Goal: Task Accomplishment & Management: Manage account settings

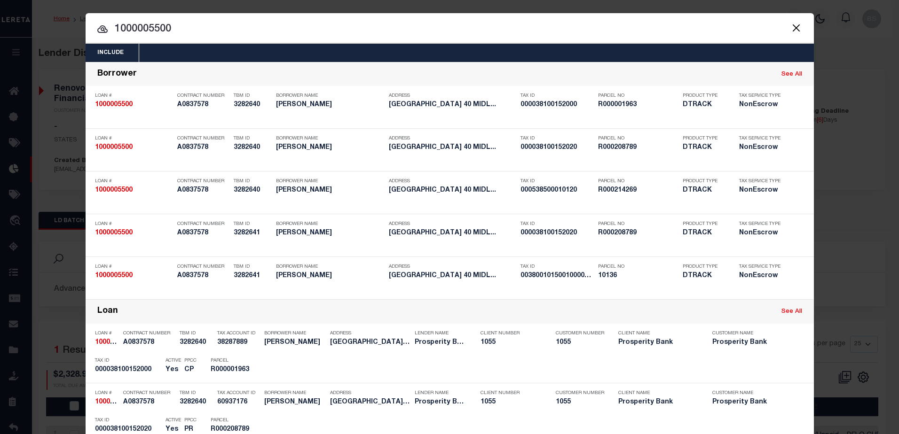
click at [248, 26] on input "1000005500" at bounding box center [450, 29] width 728 height 16
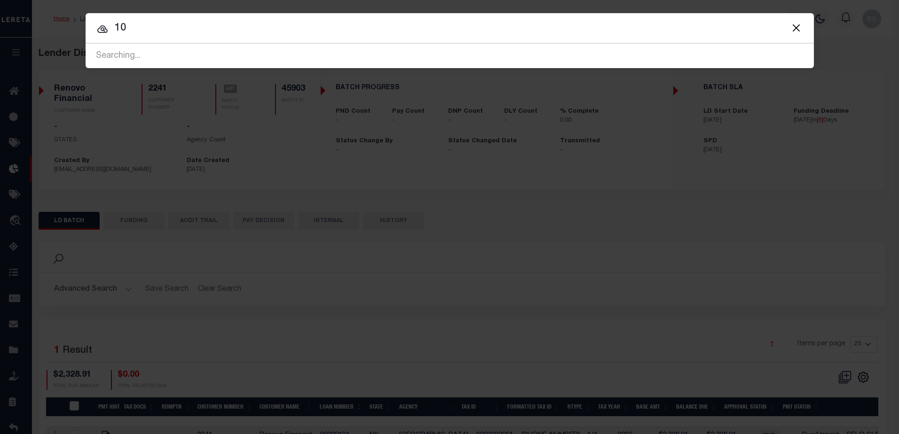
type input "1"
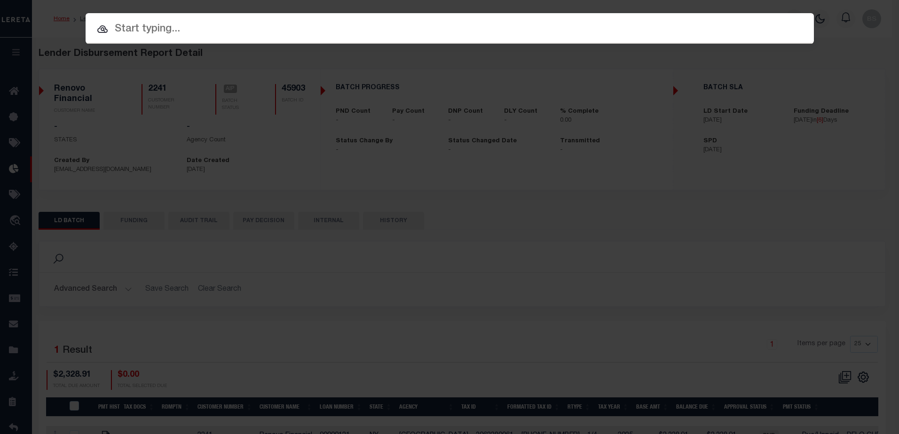
checkbox input "true"
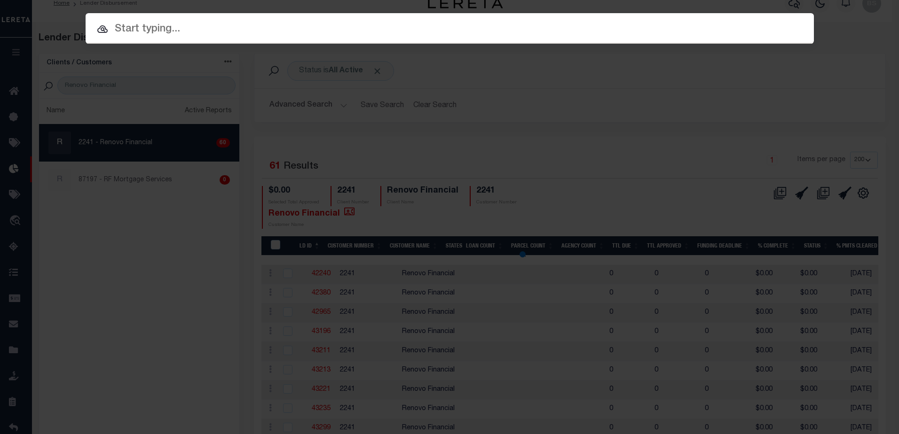
scroll to position [64, 0]
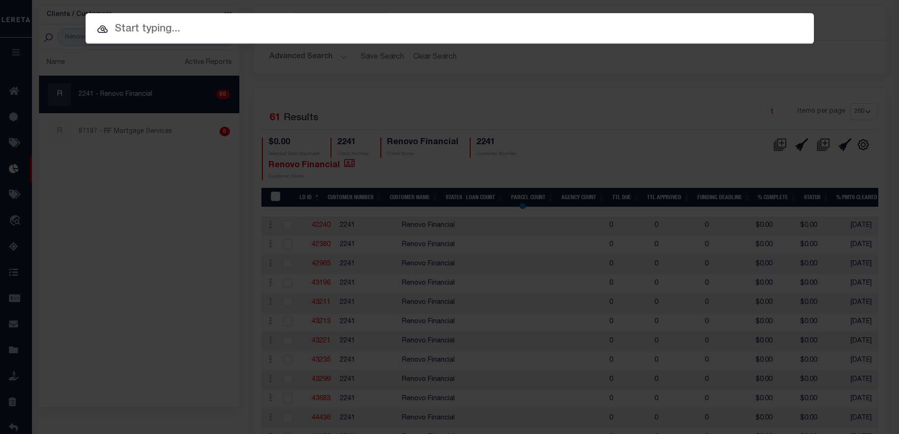
click at [133, 263] on div "Include Loans TBM Customers Borrowers Payments (Lender Non-Disb) Payments (Lend…" at bounding box center [449, 217] width 899 height 434
click at [69, 173] on div "Include Loans TBM Customers Borrowers Payments (Lender Non-Disb) Payments (Lend…" at bounding box center [449, 217] width 899 height 434
click at [178, 24] on input "text" at bounding box center [450, 29] width 728 height 16
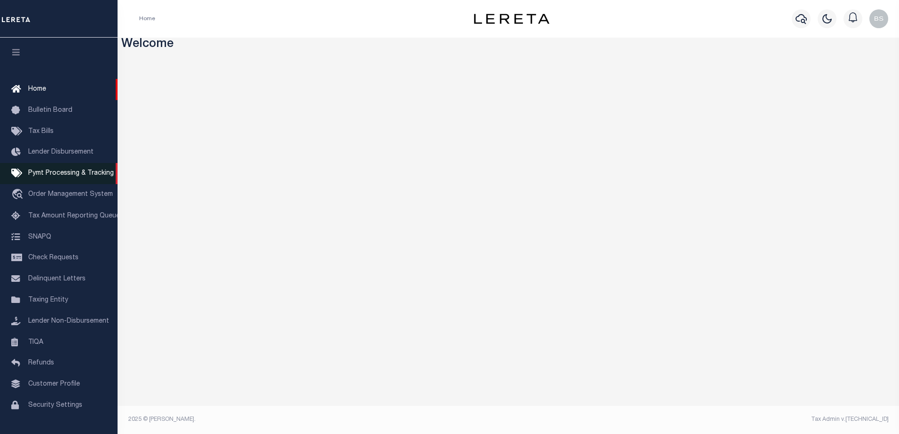
click at [47, 175] on span "Pymt Processing & Tracking" at bounding box center [71, 173] width 86 height 7
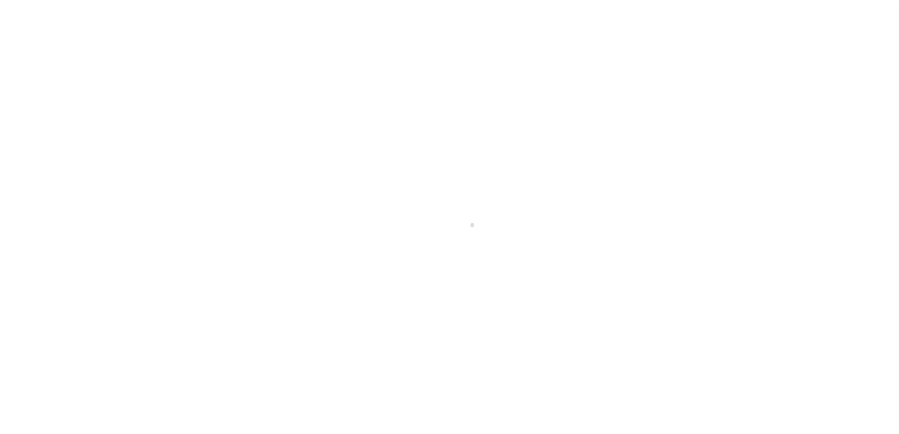
select select "1000"
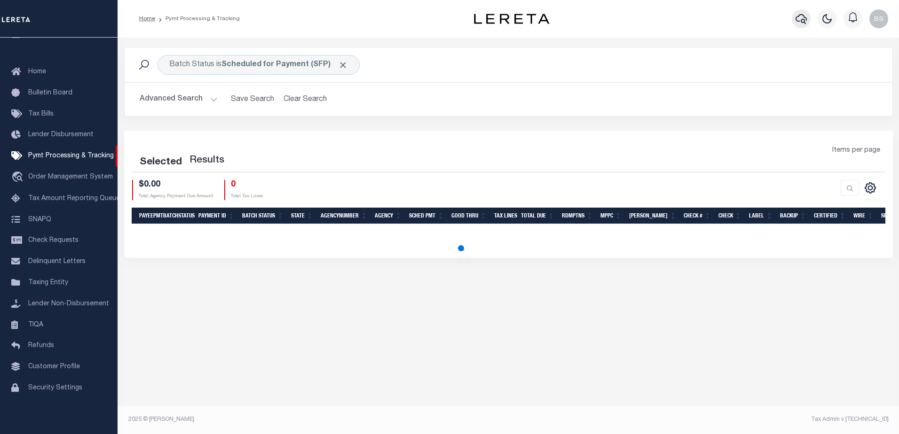
click at [802, 21] on button "button" at bounding box center [801, 18] width 19 height 19
select select "1000"
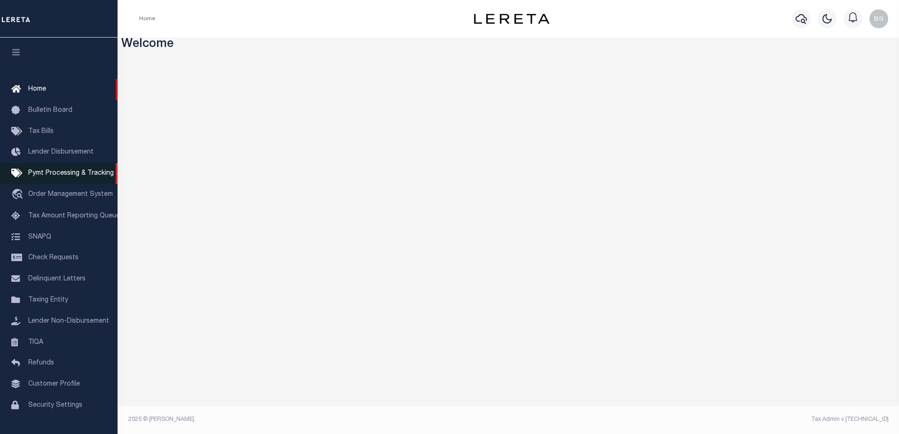
click at [78, 174] on span "Pymt Processing & Tracking" at bounding box center [71, 173] width 86 height 7
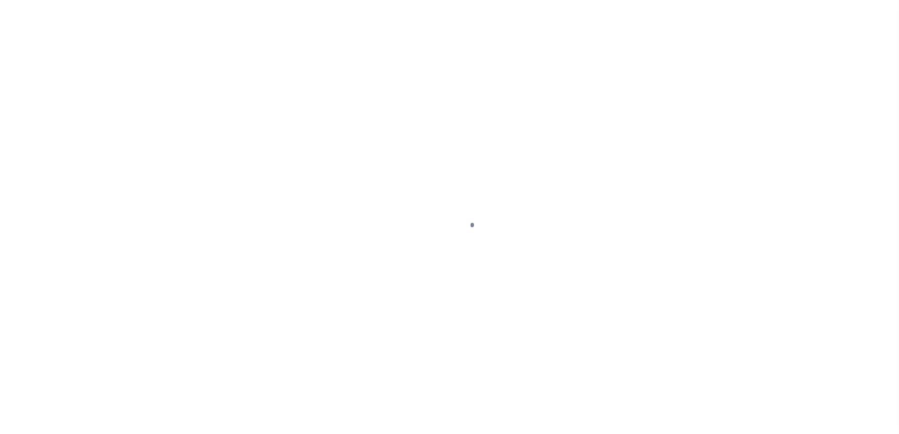
select select "1000"
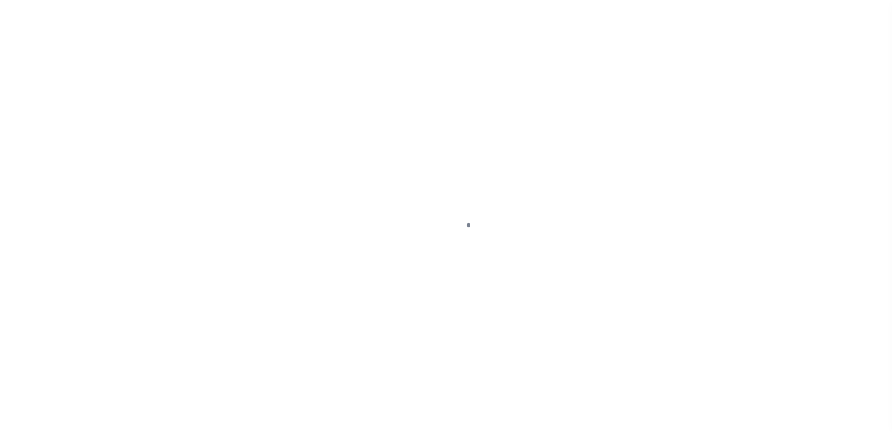
scroll to position [24, 0]
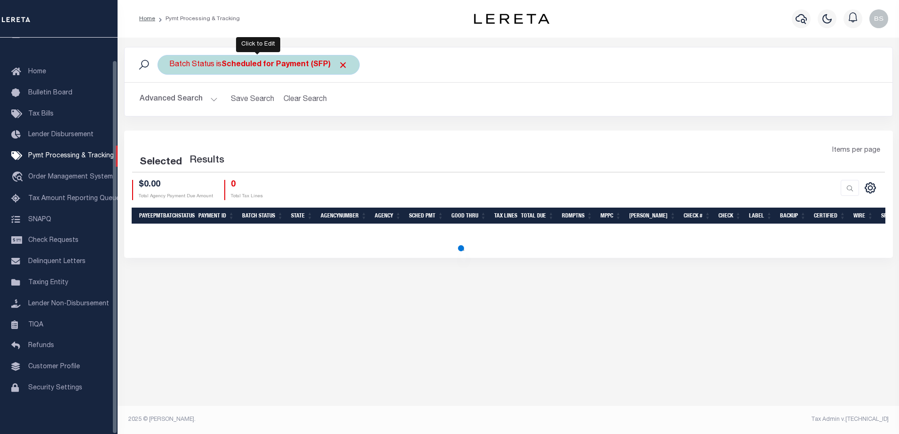
click at [339, 60] on div "Batch Status is Scheduled for Payment (SFP)" at bounding box center [259, 65] width 202 height 20
select select "SFP"
select select "1000"
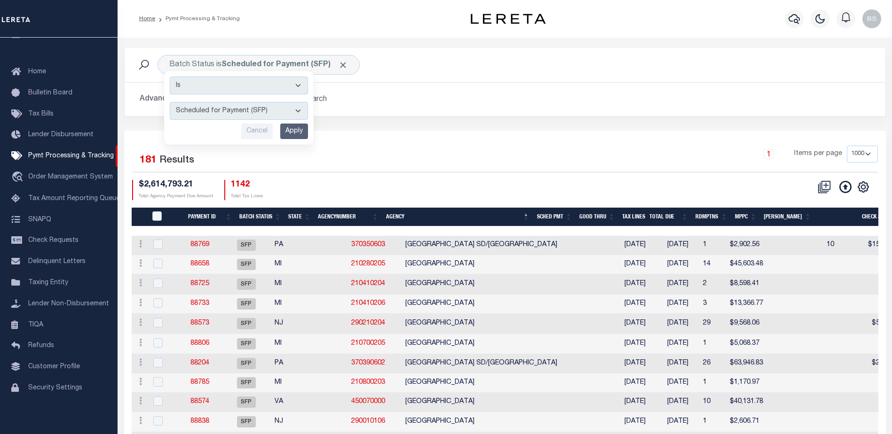
click at [344, 65] on span "Click to Remove" at bounding box center [343, 65] width 10 height 10
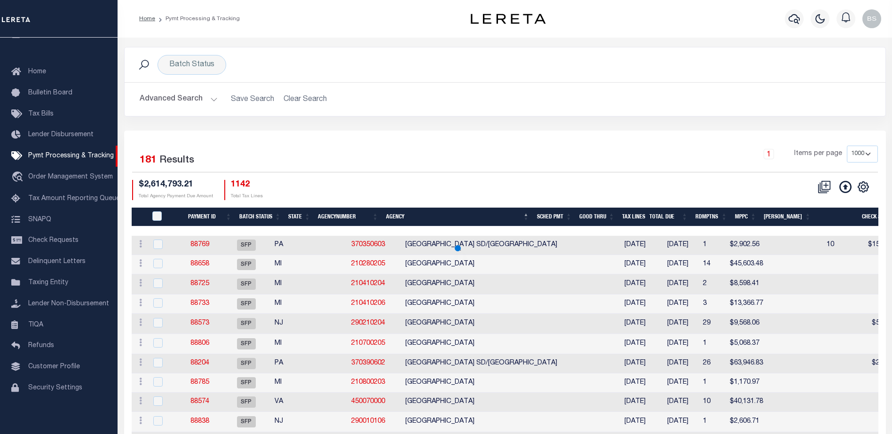
click at [210, 96] on button "Advanced Search" at bounding box center [179, 99] width 78 height 18
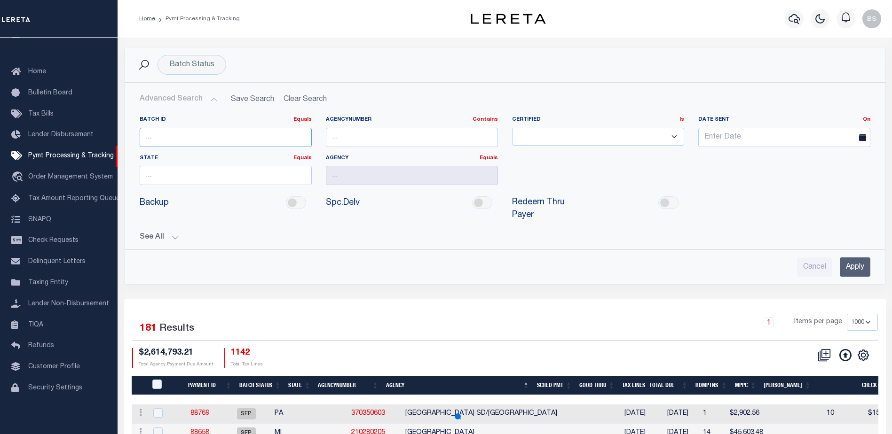
click at [169, 135] on input "number" at bounding box center [226, 137] width 172 height 19
type input "88815"
click at [850, 267] on div "Advanced Search Save Search Clear Search Batch ID Equals Equals Is Not Equal To…" at bounding box center [505, 184] width 761 height 202
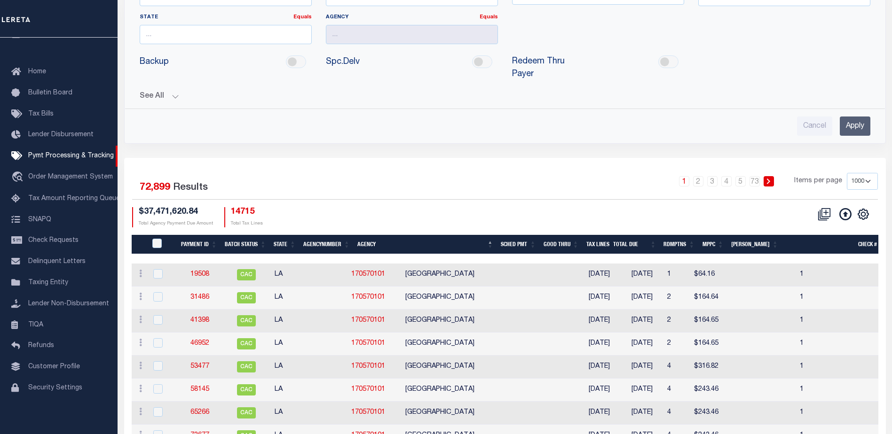
scroll to position [0, 0]
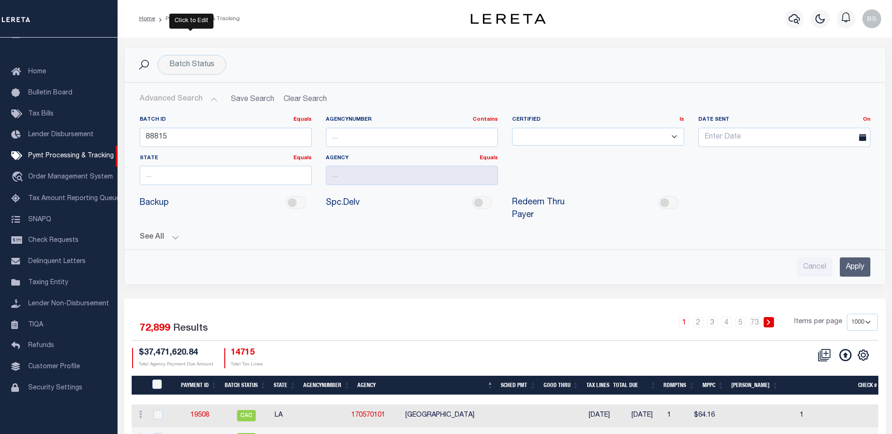
click at [841, 259] on input "Apply" at bounding box center [855, 267] width 31 height 19
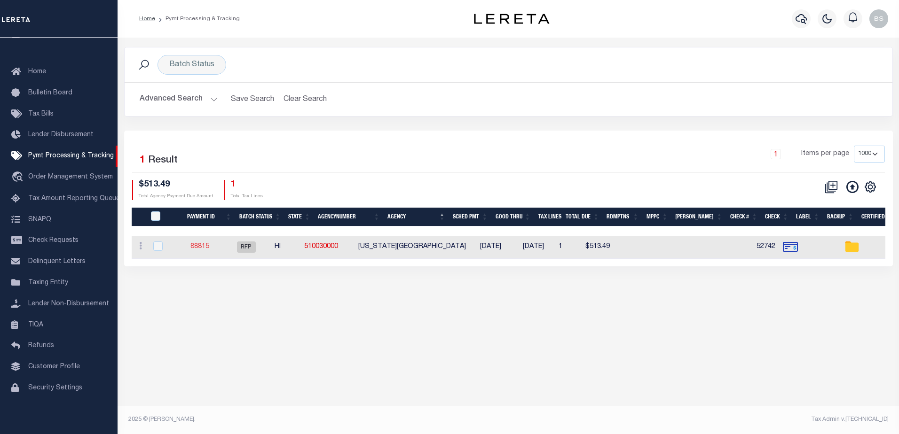
click at [206, 248] on link "88815" at bounding box center [199, 247] width 19 height 7
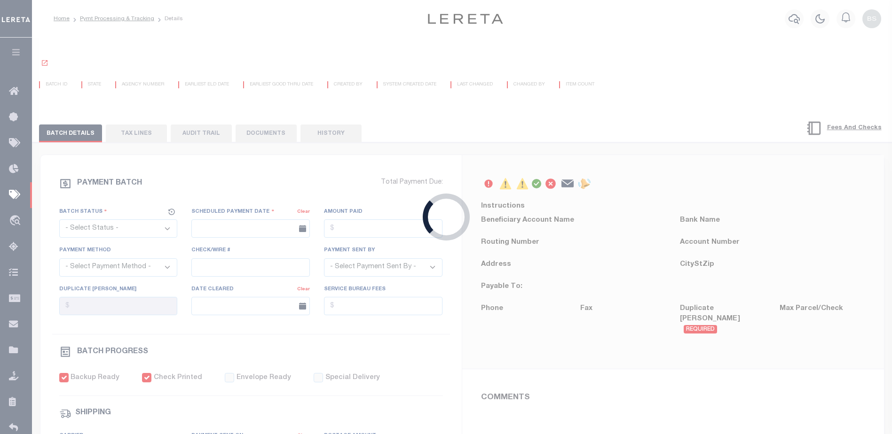
select select "RFP"
type input "[DATE]"
type input "$513.49"
select select "CHK"
type input "52742"
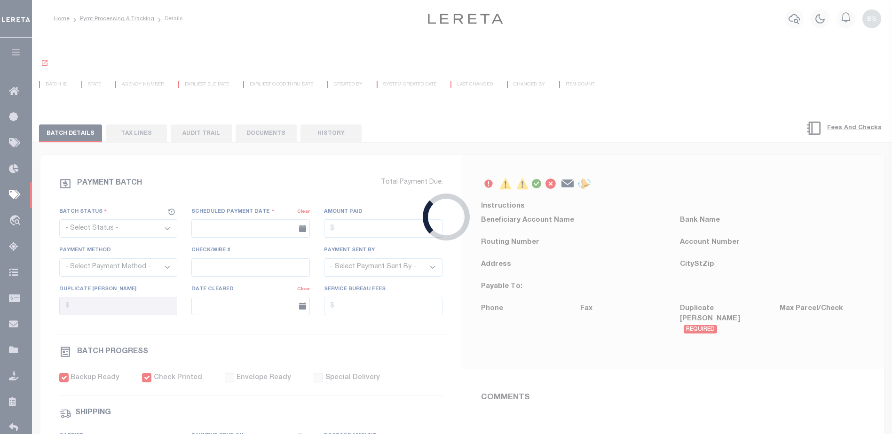
select select "Starek, Barbara"
checkbox input "true"
type input "1"
radio input "true"
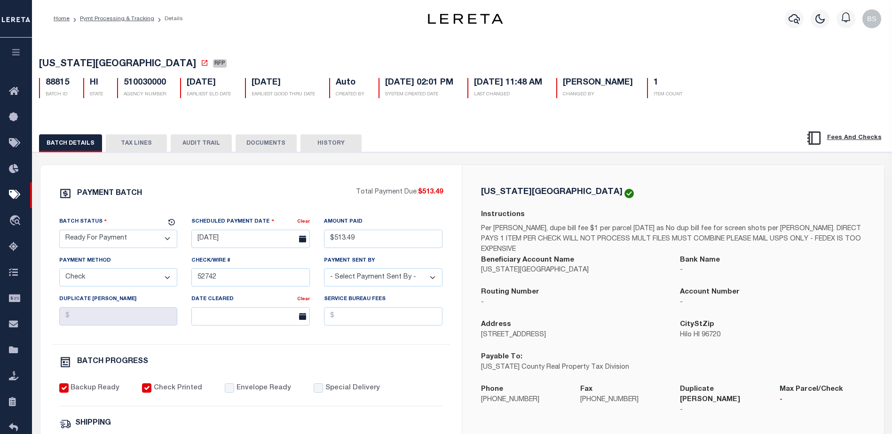
click at [126, 145] on button "TAX LINES" at bounding box center [136, 143] width 61 height 18
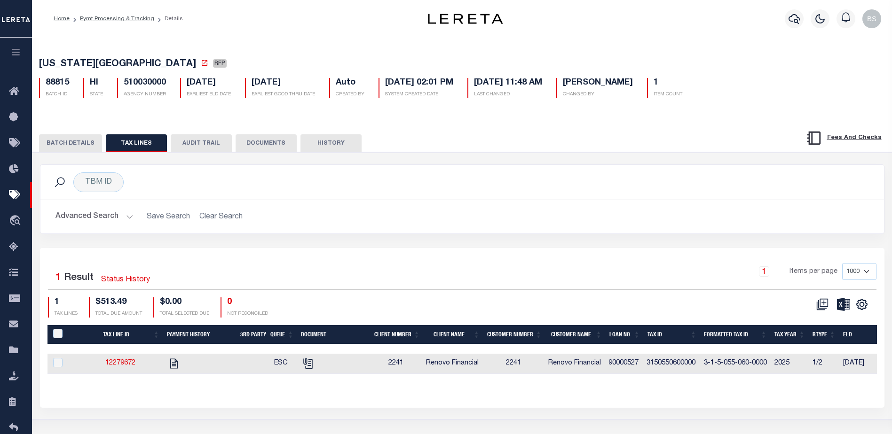
click at [64, 142] on button "BATCH DETAILS" at bounding box center [70, 143] width 63 height 18
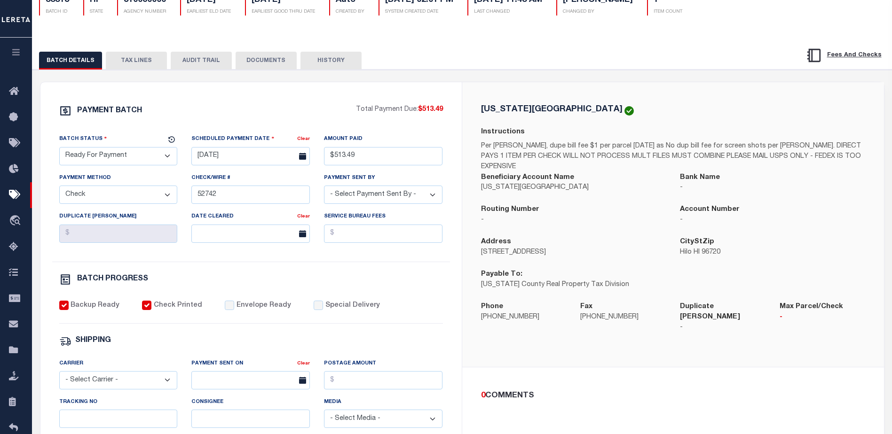
scroll to position [94, 0]
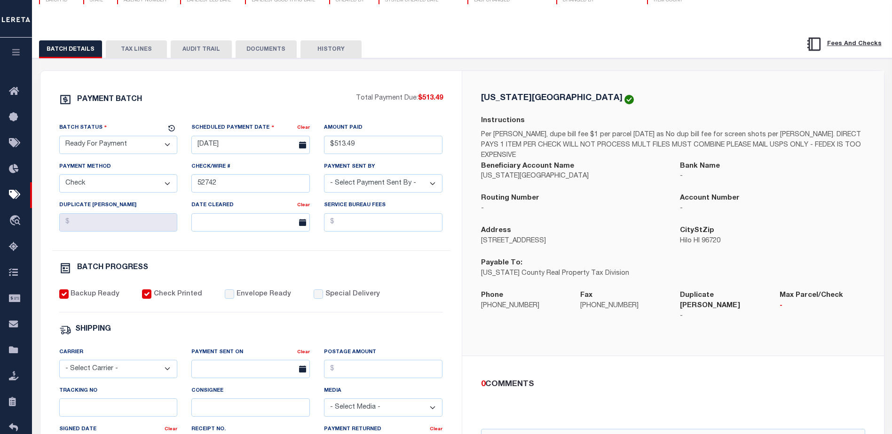
click at [152, 55] on button "TAX LINES" at bounding box center [136, 49] width 61 height 18
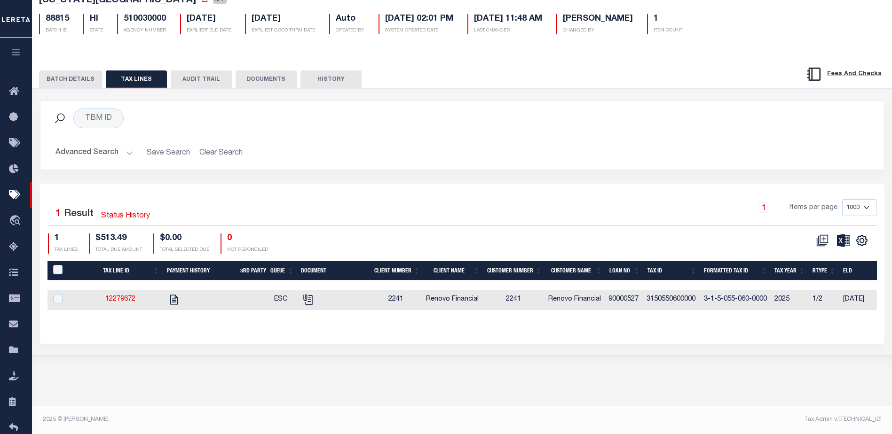
scroll to position [64, 0]
click at [175, 303] on icon "" at bounding box center [174, 300] width 8 height 10
checkbox input "true"
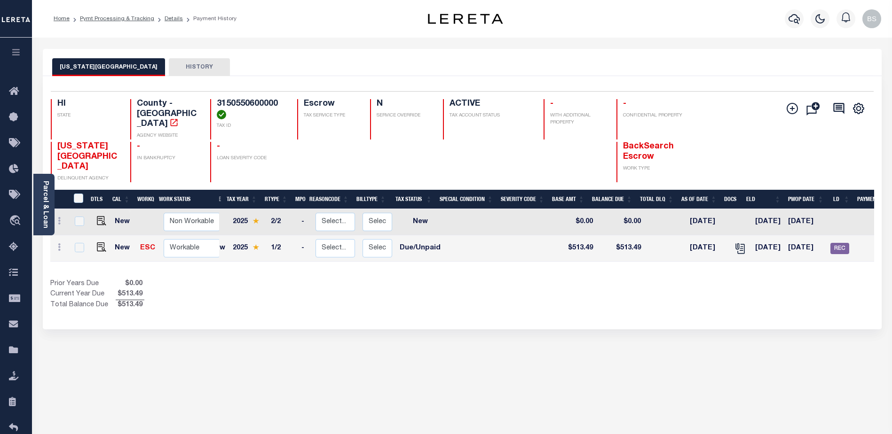
scroll to position [0, 19]
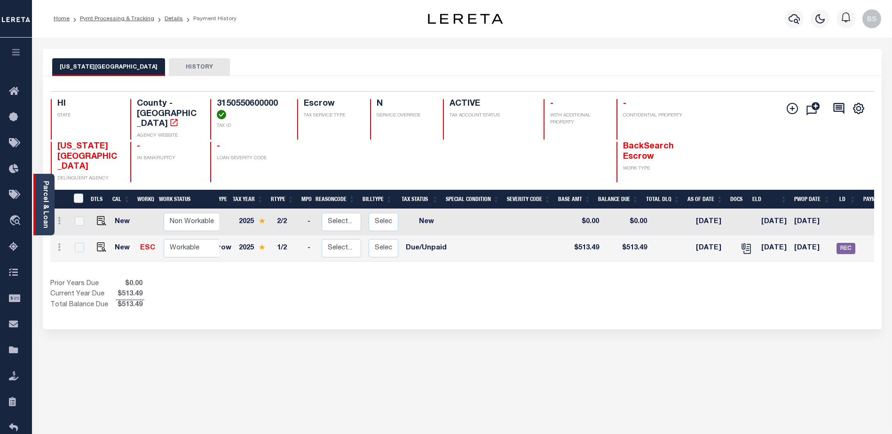
click at [42, 191] on link "Parcel & Loan" at bounding box center [45, 204] width 7 height 47
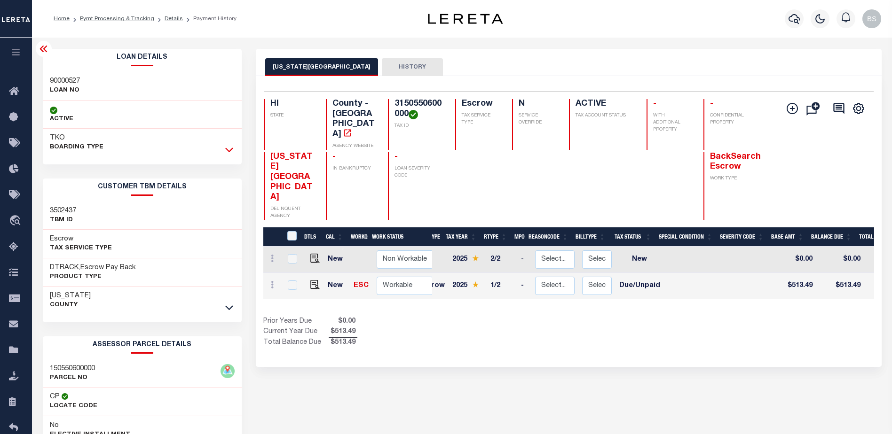
click at [229, 148] on icon at bounding box center [229, 150] width 8 height 10
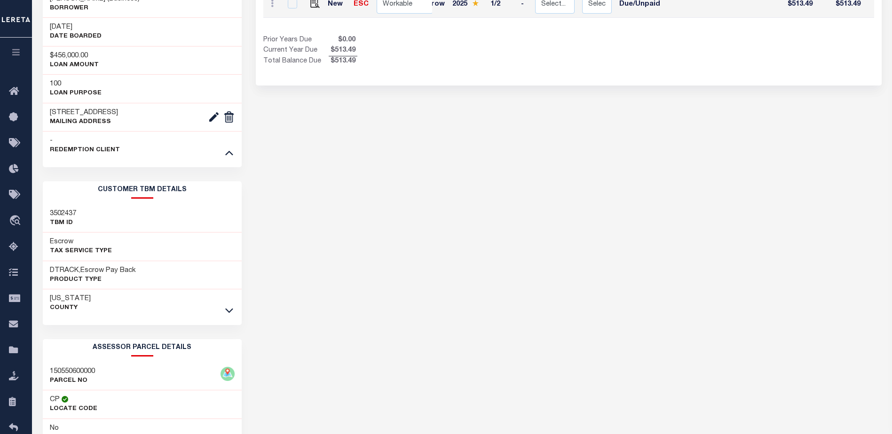
scroll to position [282, 0]
click at [228, 308] on icon at bounding box center [229, 310] width 8 height 10
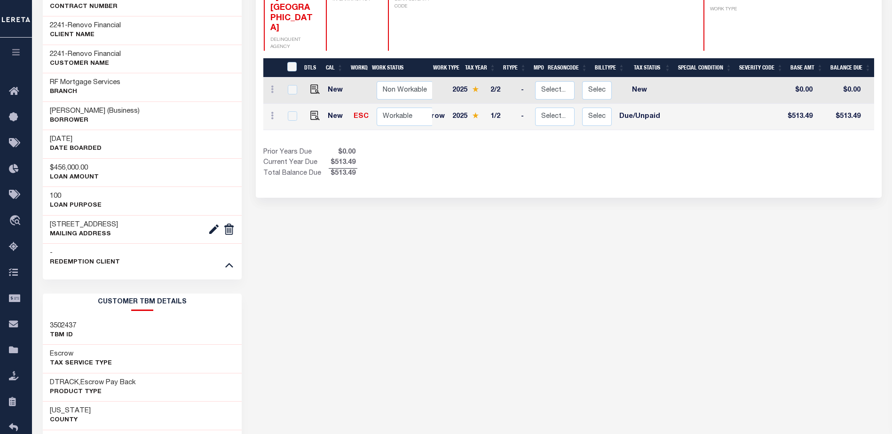
scroll to position [0, 0]
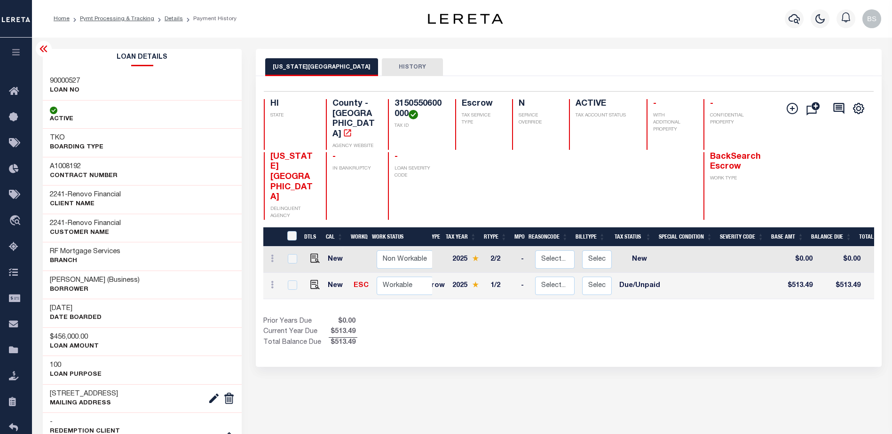
click at [46, 46] on icon at bounding box center [43, 48] width 11 height 11
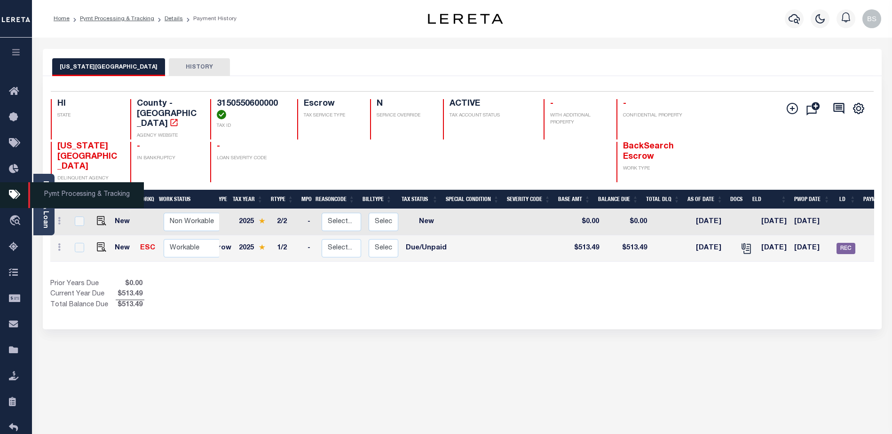
click at [45, 185] on span "Pymt Processing & Tracking" at bounding box center [86, 195] width 116 height 26
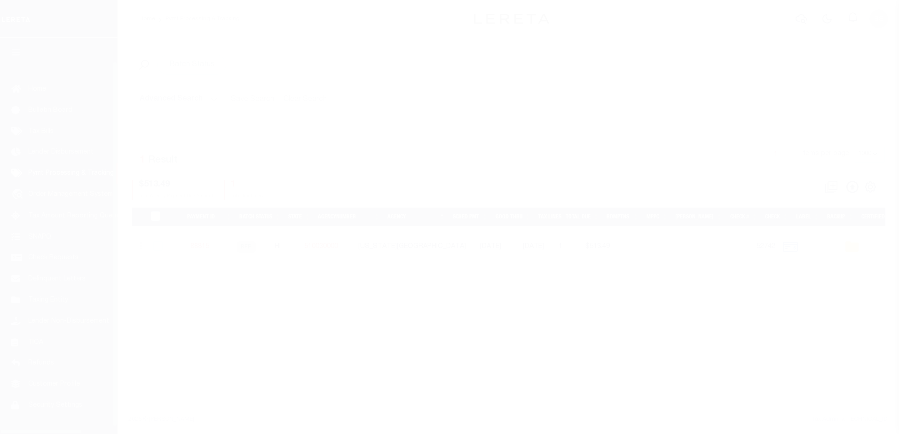
select select "1000"
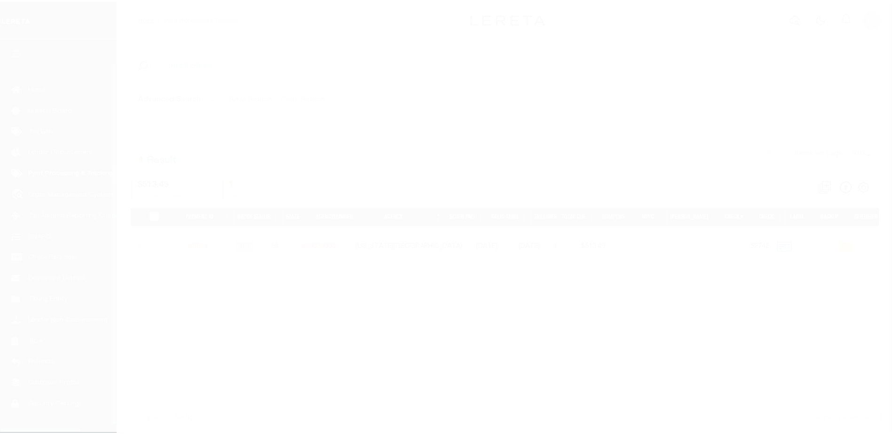
scroll to position [24, 0]
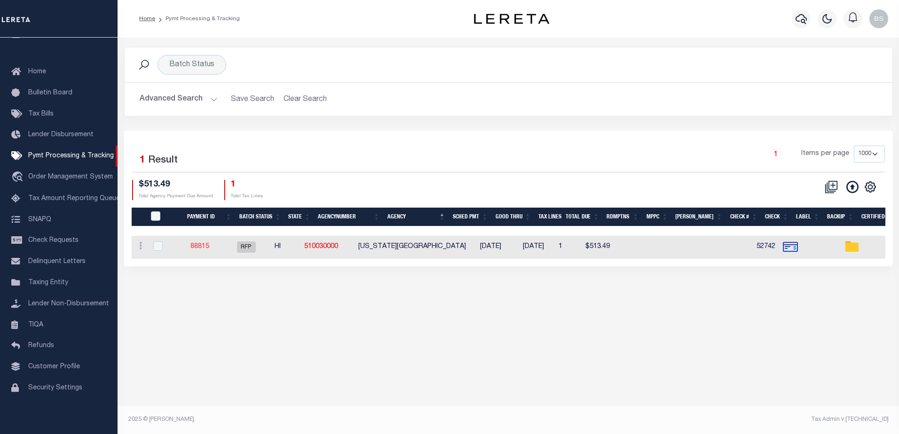
click at [209, 244] on link "88815" at bounding box center [199, 247] width 19 height 7
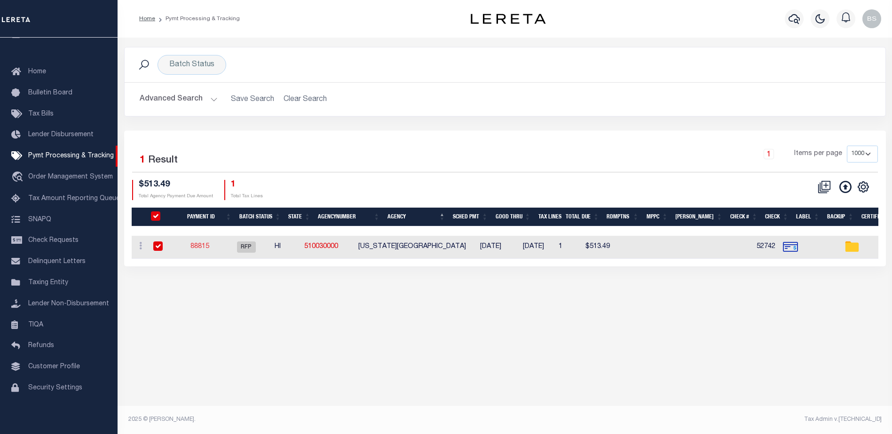
select select "RFP"
type input "[DATE]"
type input "$513.49"
select select "CHK"
type input "52742"
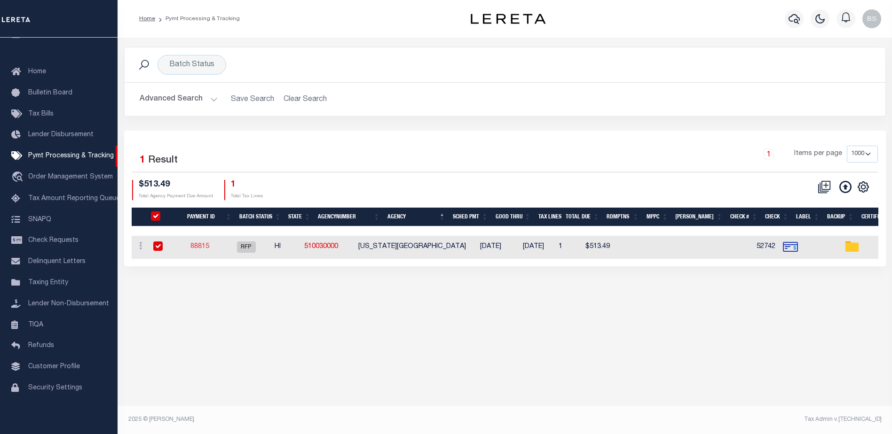
select select "[PERSON_NAME]"
checkbox input "true"
type input "1"
radio input "true"
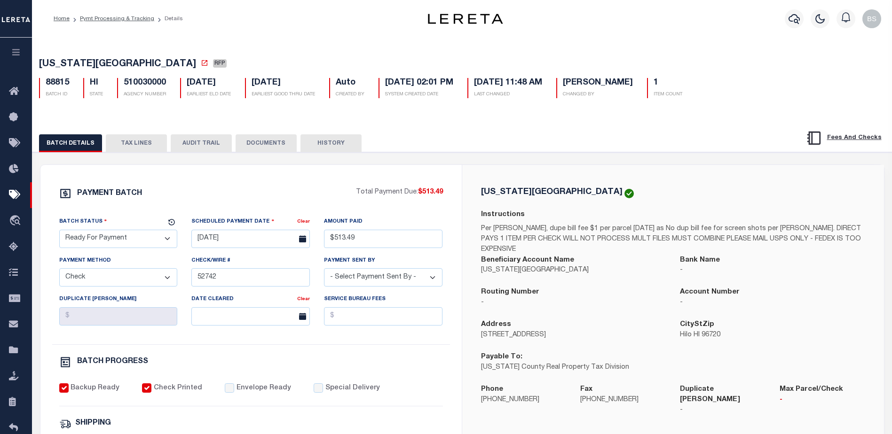
click at [148, 139] on button "TAX LINES" at bounding box center [136, 143] width 61 height 18
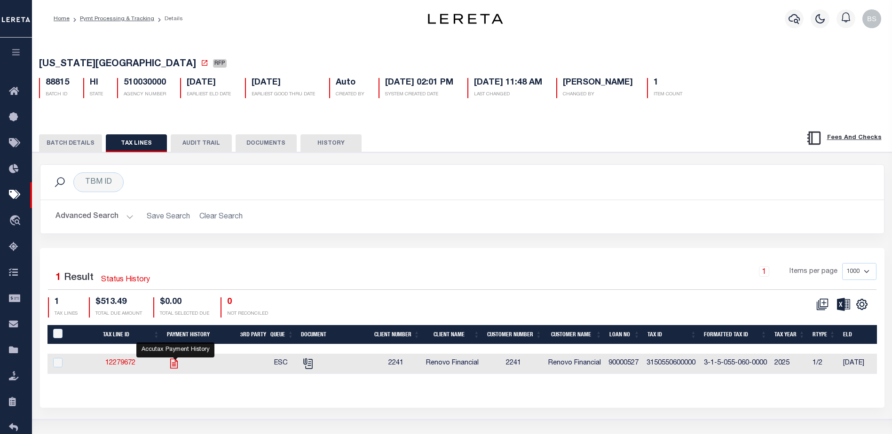
click at [177, 366] on icon "" at bounding box center [174, 364] width 12 height 12
checkbox input "true"
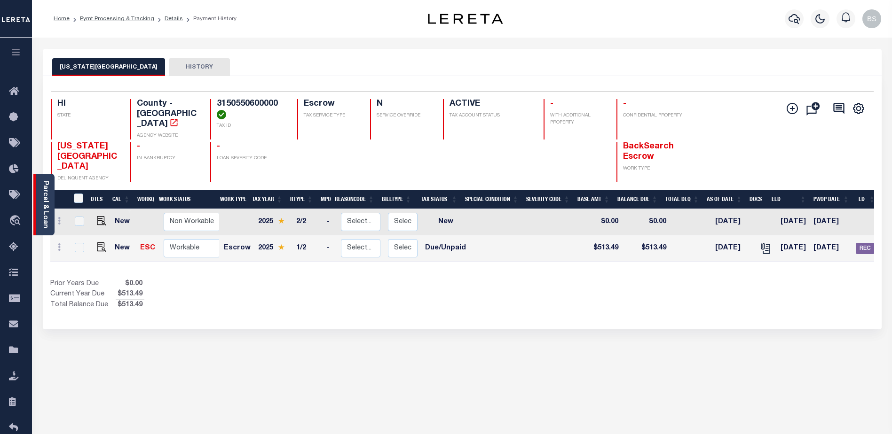
click at [42, 189] on link "Parcel & Loan" at bounding box center [45, 204] width 7 height 47
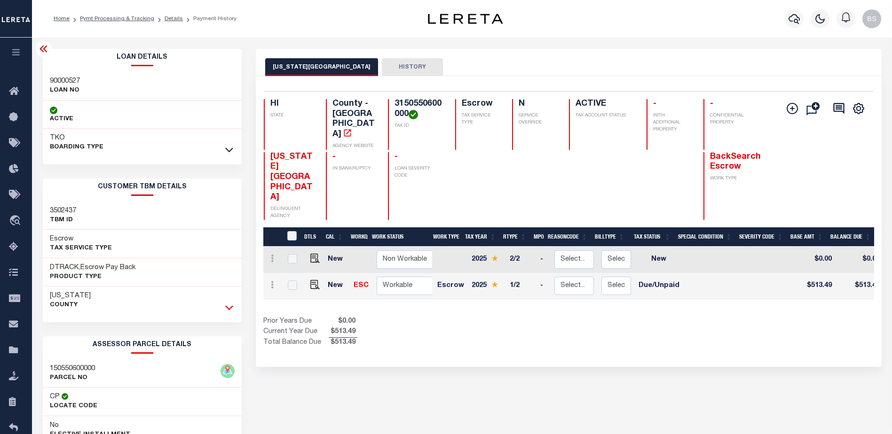
click at [227, 309] on icon at bounding box center [229, 308] width 8 height 5
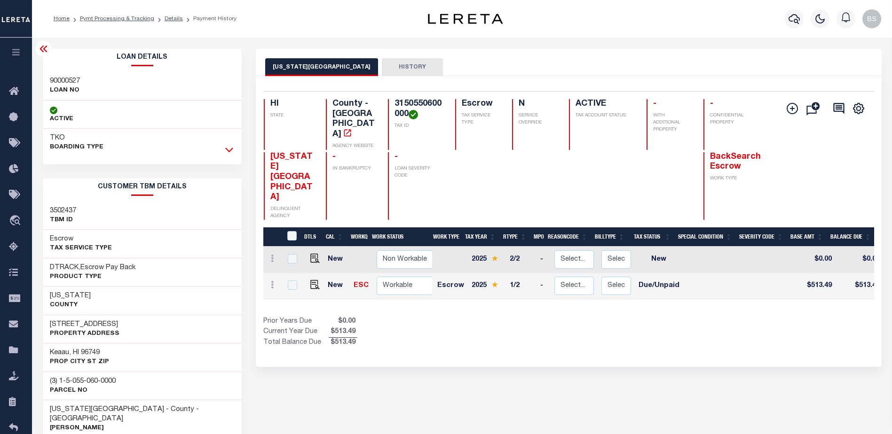
click at [231, 151] on icon at bounding box center [229, 150] width 8 height 10
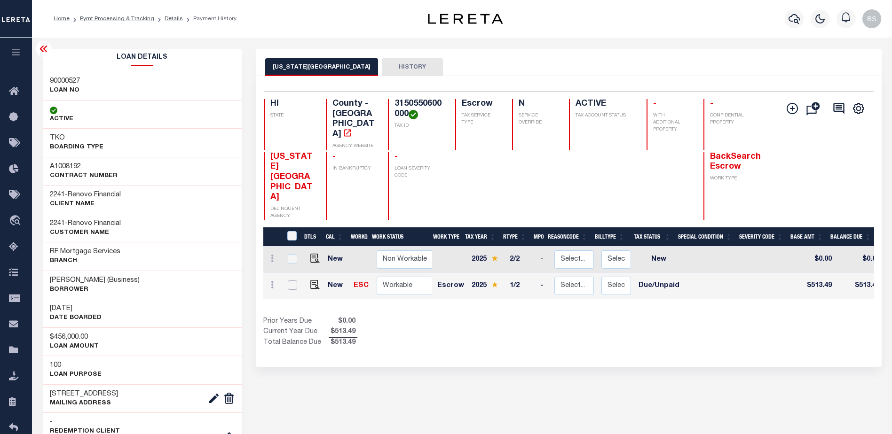
click at [295, 281] on input "checkbox" at bounding box center [292, 285] width 9 height 9
checkbox input "true"
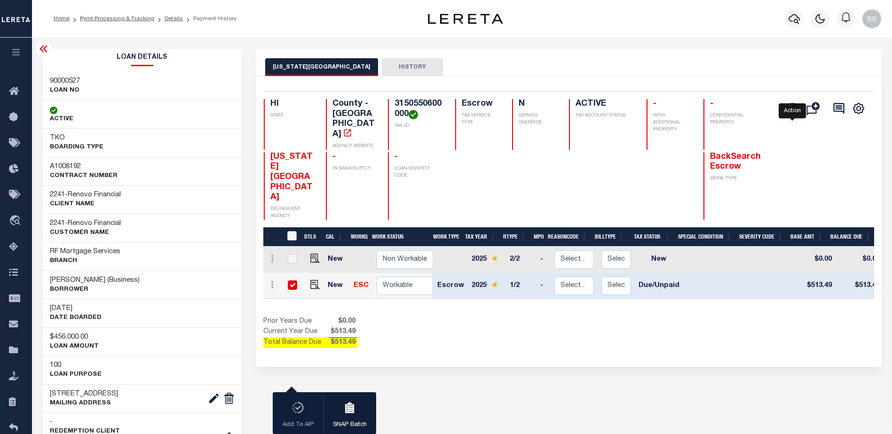
click at [792, 111] on icon "" at bounding box center [792, 108] width 11 height 11
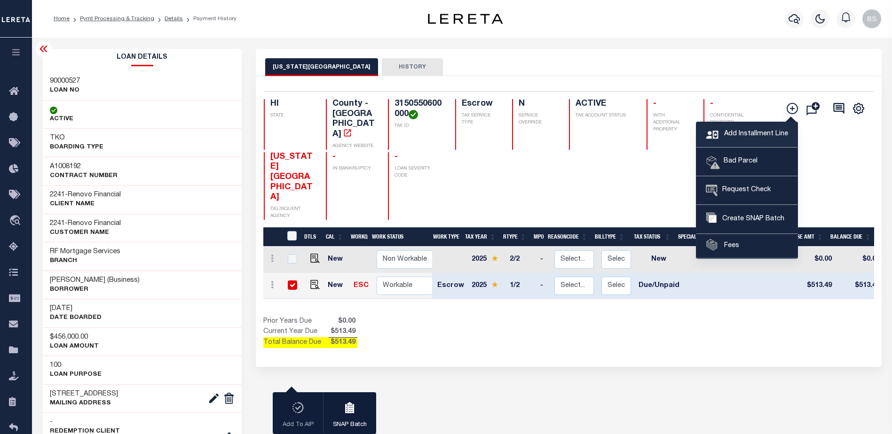
click at [748, 131] on span "Add Installment Line" at bounding box center [755, 134] width 66 height 10
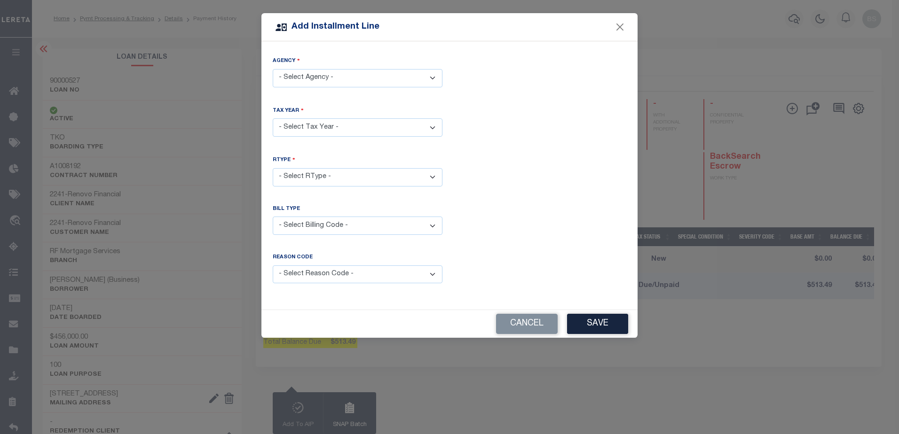
click at [349, 74] on select "- Select Agency - HAWAII COUNTY - County" at bounding box center [358, 78] width 170 height 18
select select "1500100000"
click at [273, 69] on select "- Select Agency - HAWAII COUNTY - County" at bounding box center [358, 78] width 170 height 18
click at [427, 124] on select "- Select Year - 2005 2006 2007 2008 2009 2010 2011 2012 2013 2014 2015 2016 201…" at bounding box center [358, 127] width 170 height 18
select select "2025"
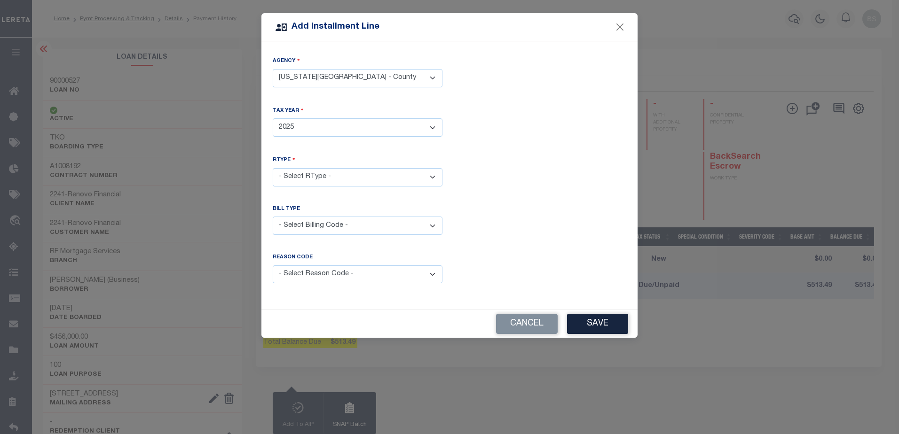
click at [273, 118] on select "- Select Year - 2005 2006 2007 2008 2009 2010 2011 2012 2013 2014 2015 2016 201…" at bounding box center [358, 127] width 170 height 18
click at [429, 173] on select "- Select RType - 1/2 2/2" at bounding box center [358, 177] width 170 height 18
drag, startPoint x: 723, startPoint y: 275, endPoint x: 722, endPoint y: 270, distance: 4.9
click at [722, 271] on form "Add Installment Line Agency - Select Agency - HAWAII COUNTY - County Tax Year -…" at bounding box center [449, 175] width 899 height 325
drag, startPoint x: 566, startPoint y: 23, endPoint x: 707, endPoint y: 19, distance: 141.6
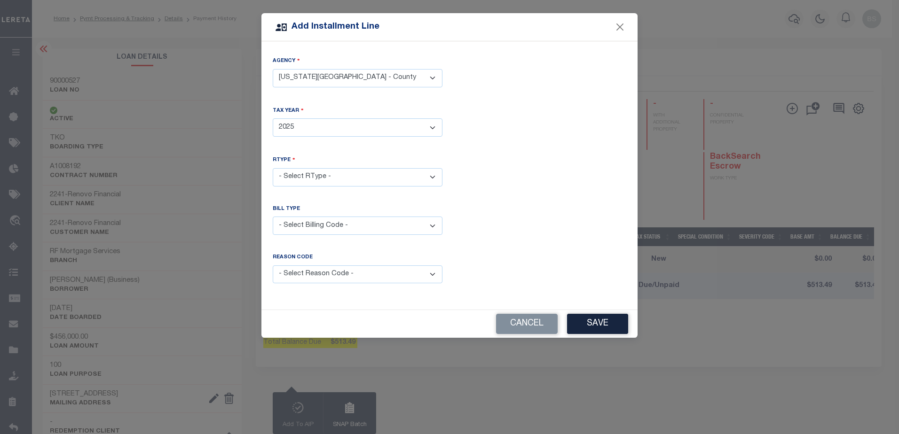
click at [707, 19] on form "Add Installment Line Agency - Select Agency - HAWAII COUNTY - County Tax Year -…" at bounding box center [449, 175] width 899 height 325
click at [620, 24] on button "Close" at bounding box center [620, 27] width 12 height 12
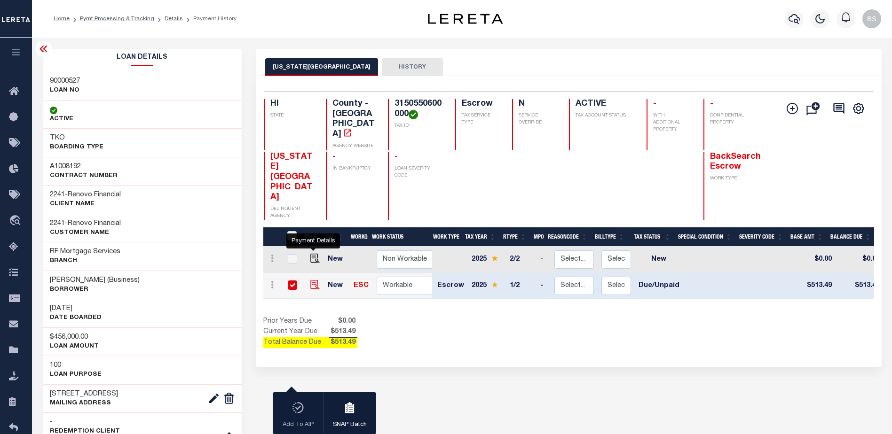
click at [310, 280] on img "" at bounding box center [314, 284] width 9 height 9
checkbox input "false"
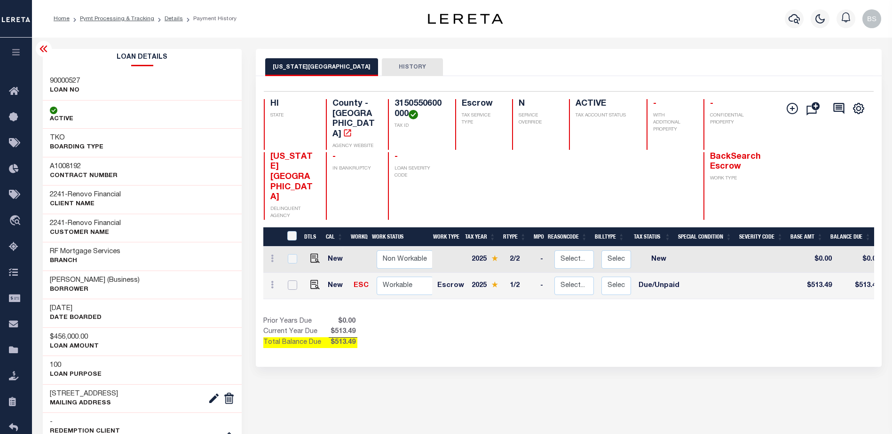
click at [289, 281] on input "checkbox" at bounding box center [292, 285] width 9 height 9
checkbox input "true"
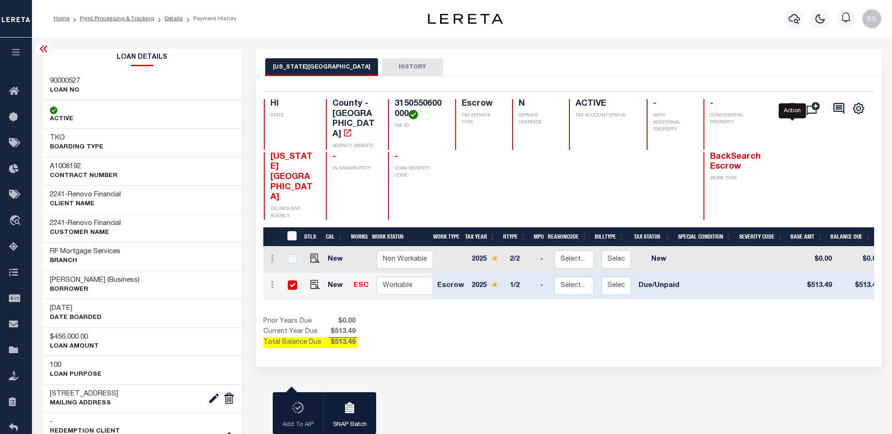
click at [795, 110] on icon "" at bounding box center [792, 108] width 5 height 5
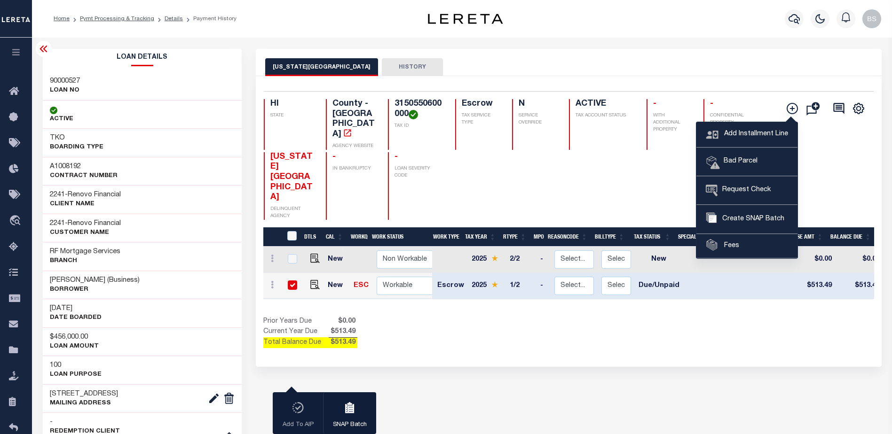
click at [598, 317] on div "Show Tax Lines before Bill Release Date Prior Years Due $0.00 Current Year Due …" at bounding box center [568, 333] width 611 height 32
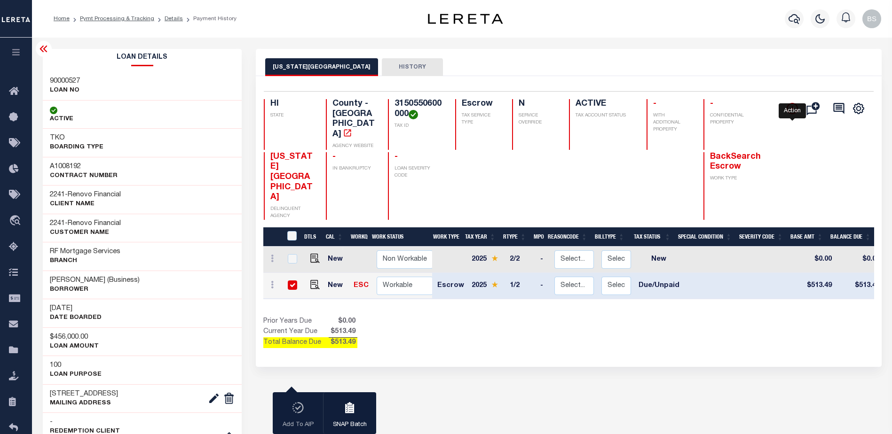
click at [791, 113] on icon "" at bounding box center [792, 108] width 11 height 11
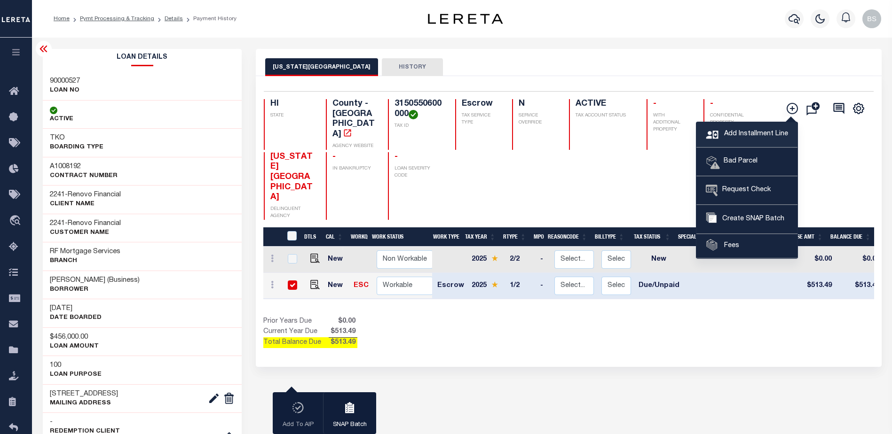
click at [765, 134] on span "Add Installment Line" at bounding box center [755, 134] width 66 height 10
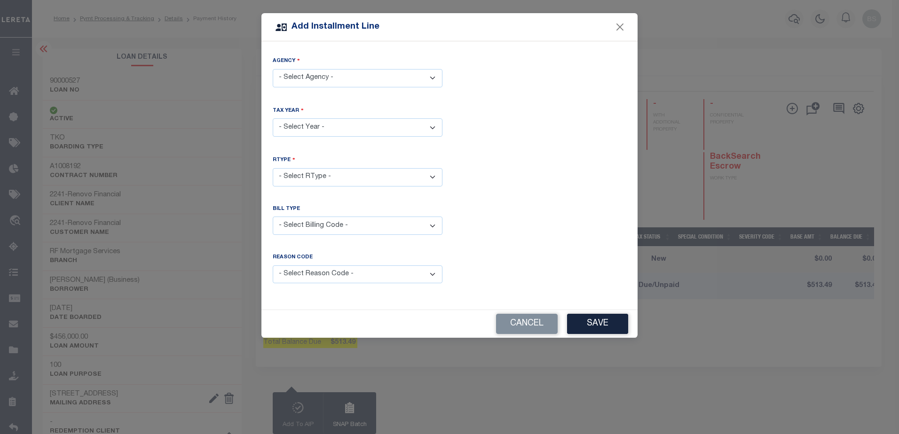
click at [404, 72] on select "- Select Agency - HAWAII COUNTY - County" at bounding box center [358, 78] width 170 height 18
click at [623, 24] on button "Close" at bounding box center [620, 27] width 12 height 12
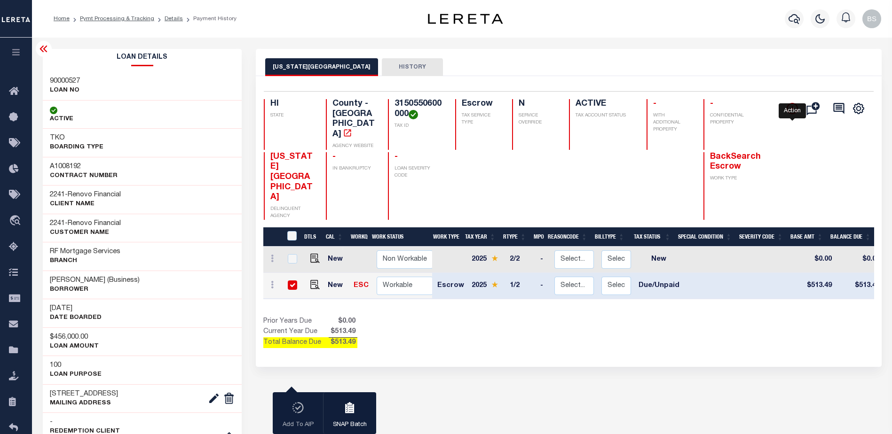
click at [791, 105] on icon "" at bounding box center [792, 108] width 11 height 11
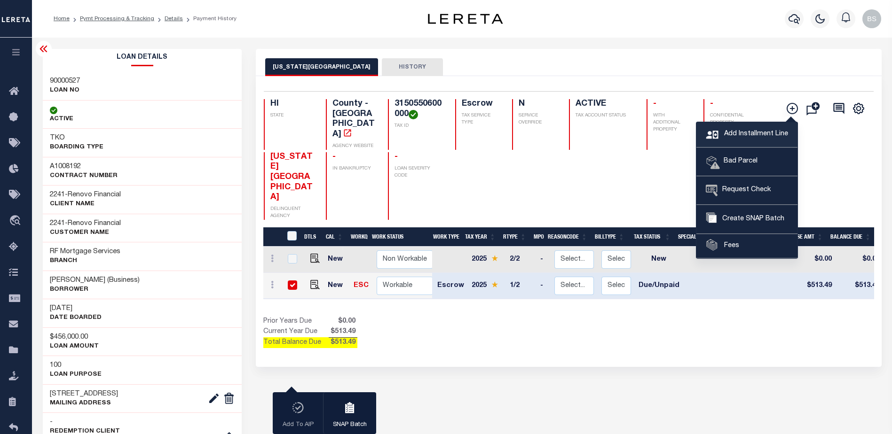
click at [756, 136] on span "Add Installment Line" at bounding box center [755, 134] width 66 height 10
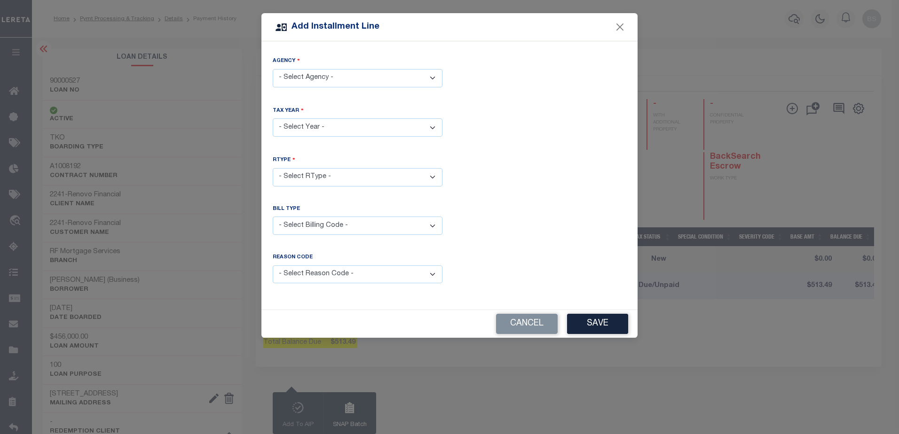
click at [329, 77] on select "- Select Agency - HAWAII COUNTY - County" at bounding box center [358, 78] width 170 height 18
select select "1500100000"
click at [273, 69] on select "- Select Agency - HAWAII COUNTY - County" at bounding box center [358, 78] width 170 height 18
click at [310, 125] on select "- Select Year - 2005 2006 2007 2008 2009 2010 2011 2012 2013 2014 2015 2016 201…" at bounding box center [358, 127] width 170 height 18
select select "2025"
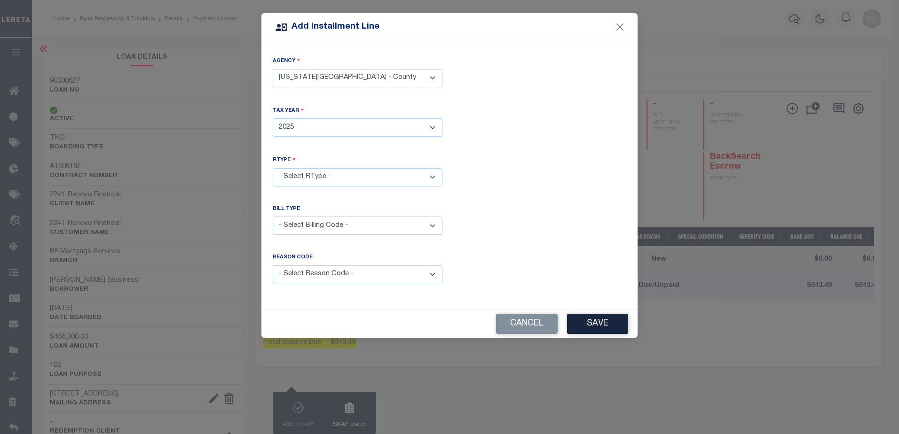
click at [273, 118] on select "- Select Year - 2005 2006 2007 2008 2009 2010 2011 2012 2013 2014 2015 2016 201…" at bounding box center [358, 127] width 170 height 18
click at [430, 225] on select "- Select Billing Code - Regular Delinquent Supplemental Corrected/Adjusted Bill…" at bounding box center [358, 226] width 170 height 18
click at [422, 168] on select "- Select RType - 1/2 2/2" at bounding box center [358, 177] width 170 height 18
select select "0"
click at [273, 168] on select "- Select RType - 1/2 2/2" at bounding box center [358, 177] width 170 height 18
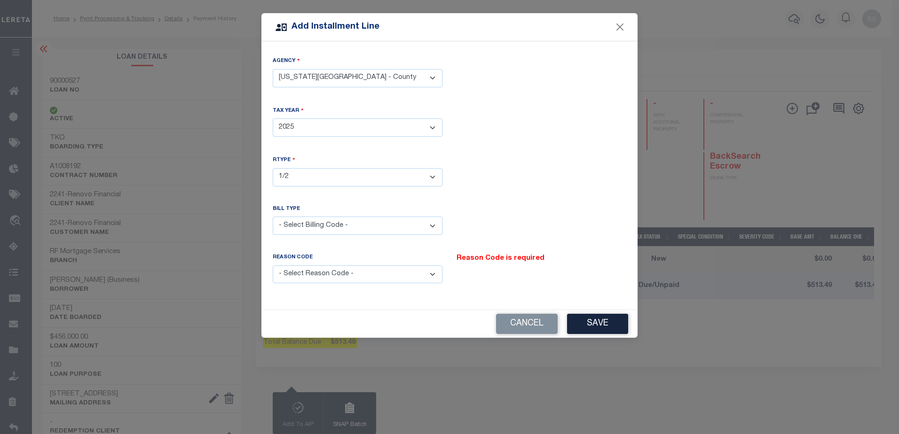
click at [410, 222] on select "- Select Billing Code - Regular Delinquent Supplemental Corrected/Adjusted Bill…" at bounding box center [358, 226] width 170 height 18
select select "2"
click at [273, 217] on select "- Select Billing Code - Regular Delinquent Supplemental Corrected/Adjusted Bill…" at bounding box center [358, 226] width 170 height 18
click at [614, 315] on button "Save" at bounding box center [597, 324] width 61 height 20
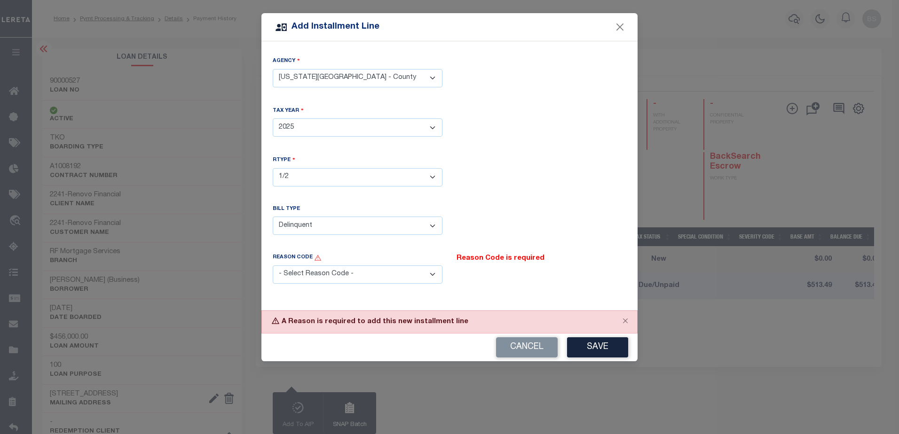
click at [430, 274] on select "- Select Reason Code - Payment Reversal Taxable Value Change Assessment Change …" at bounding box center [358, 275] width 170 height 18
select select "12"
click at [273, 266] on select "- Select Reason Code - Payment Reversal Taxable Value Change Assessment Change …" at bounding box center [358, 275] width 170 height 18
click at [603, 337] on button "Save" at bounding box center [597, 347] width 61 height 20
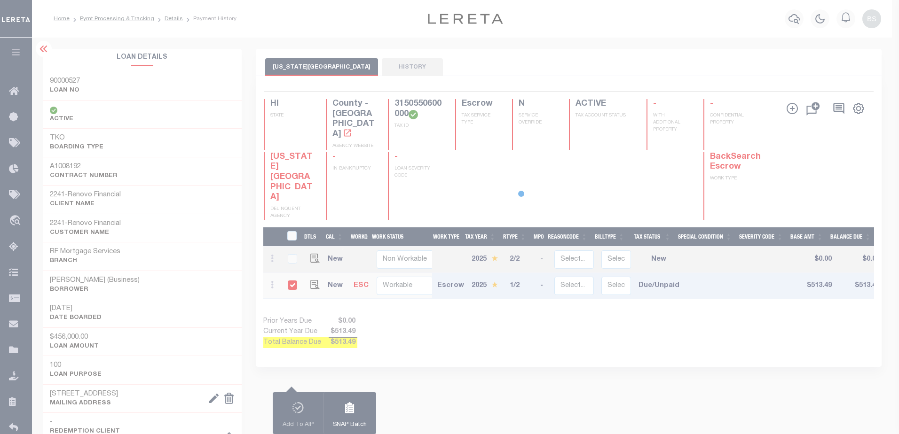
drag, startPoint x: 622, startPoint y: 23, endPoint x: 616, endPoint y: 32, distance: 10.7
click at [618, 18] on div "Add Installment Line" at bounding box center [449, 4] width 376 height 28
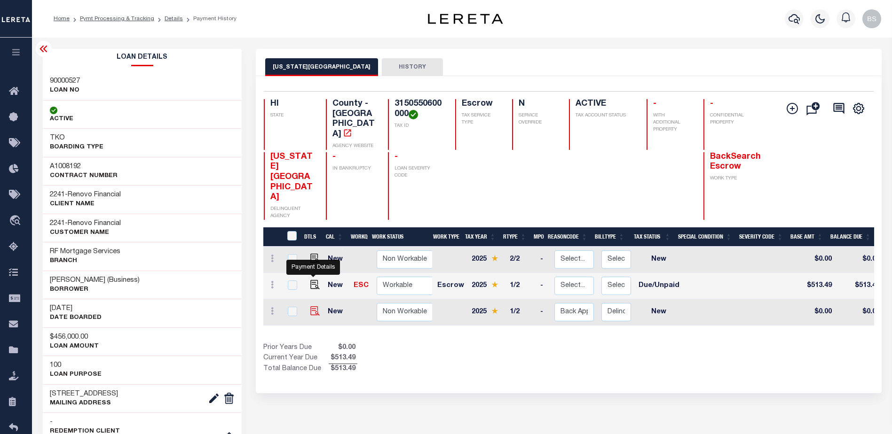
click at [312, 307] on img at bounding box center [314, 311] width 9 height 9
checkbox input "true"
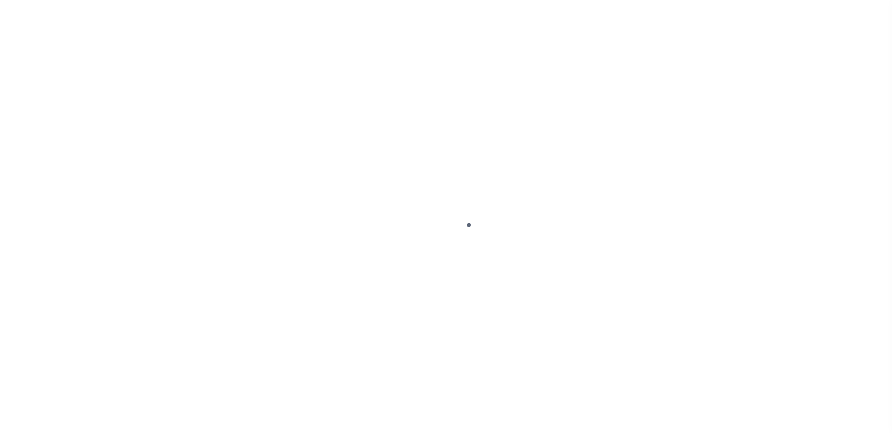
select select "DUE"
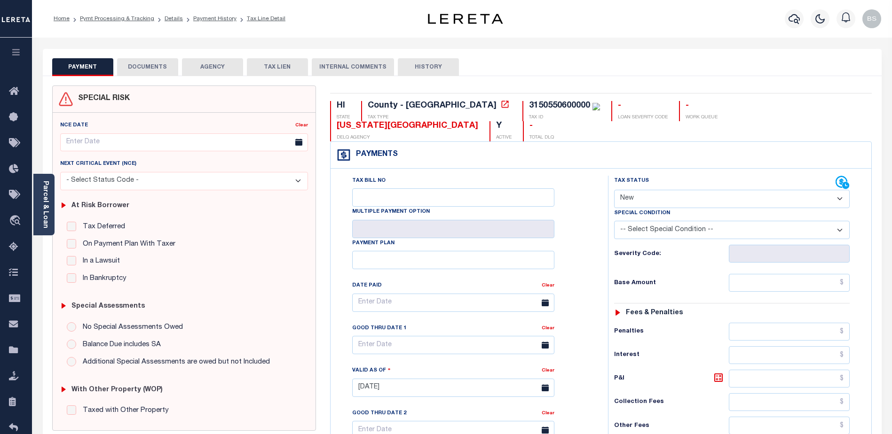
click at [839, 190] on select "- Select Status Code - Open Due/Unpaid Paid Incomplete No Tax Due Internal Refu…" at bounding box center [732, 199] width 236 height 18
select select "DUE"
click at [614, 190] on select "- Select Status Code - Open Due/Unpaid Paid Incomplete No Tax Due Internal Refu…" at bounding box center [732, 199] width 236 height 18
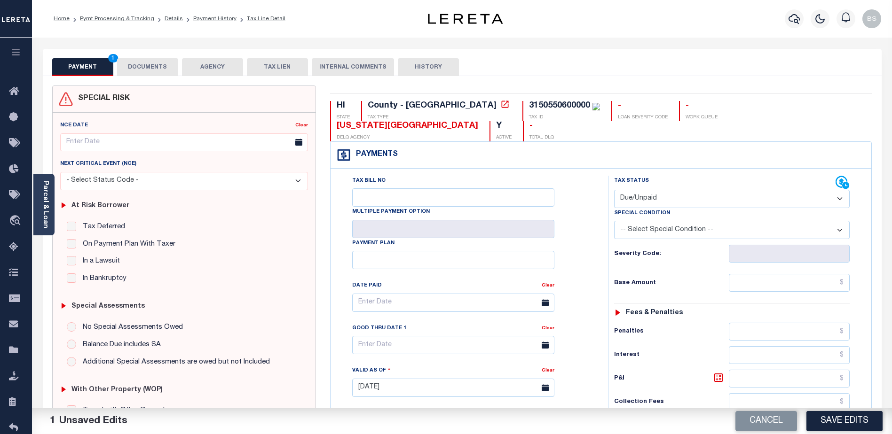
click at [836, 221] on select "-- Select Special Condition -- 3RD PARTY TAX LIEN AGENCY TAX LIEN (A.K.A Inside…" at bounding box center [732, 230] width 236 height 18
select select "17"
click at [614, 221] on select "-- Select Special Condition -- 3RD PARTY TAX LIEN AGENCY TAX LIEN (A.K.A Inside…" at bounding box center [732, 230] width 236 height 18
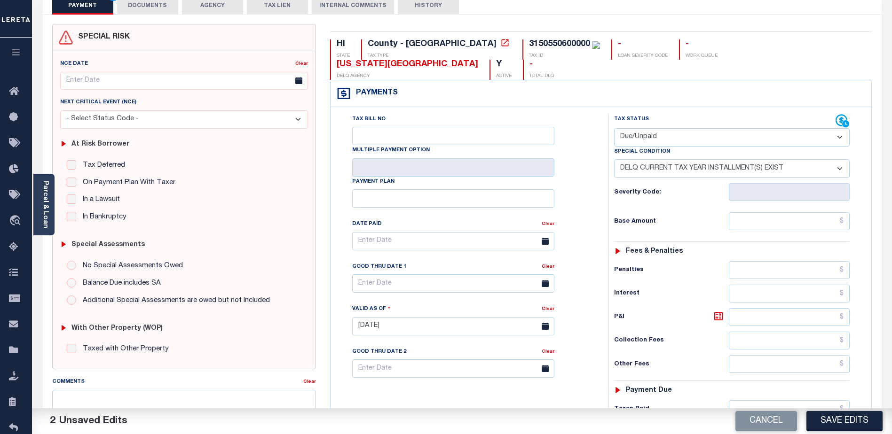
scroll to position [94, 0]
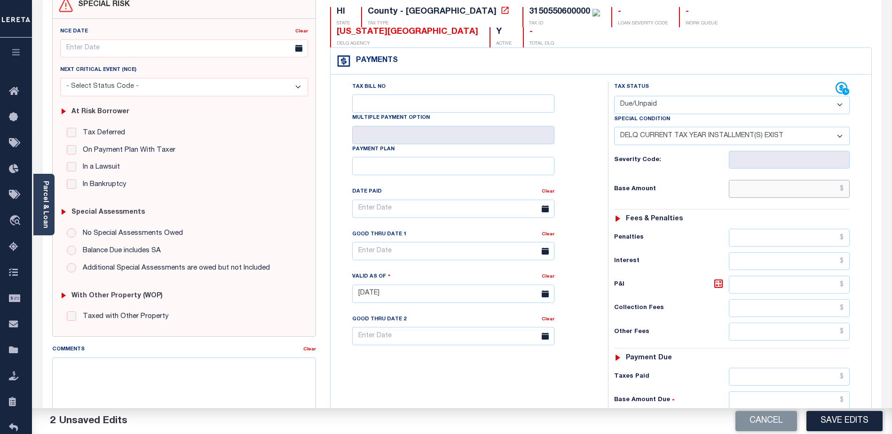
click at [816, 180] on input "text" at bounding box center [789, 189] width 121 height 18
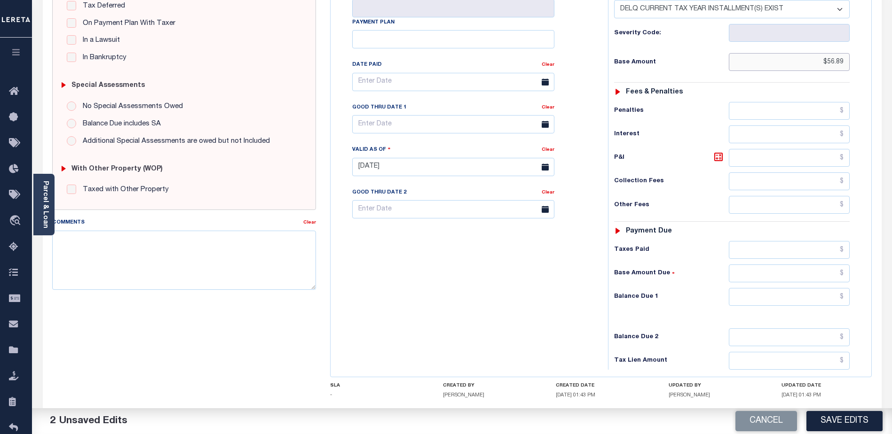
scroll to position [258, 0]
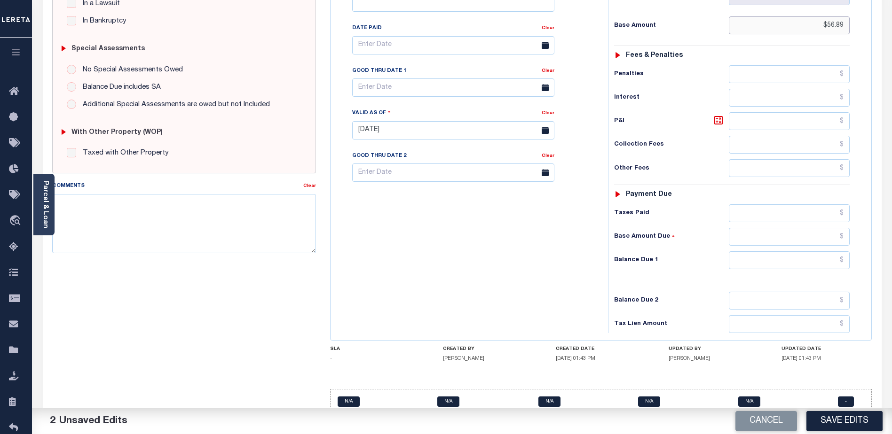
type input "$56.89"
click at [809, 252] on input "text" at bounding box center [789, 261] width 121 height 18
type input "$56.89"
click at [200, 210] on textarea "Comments" at bounding box center [184, 223] width 264 height 59
type textarea "0"
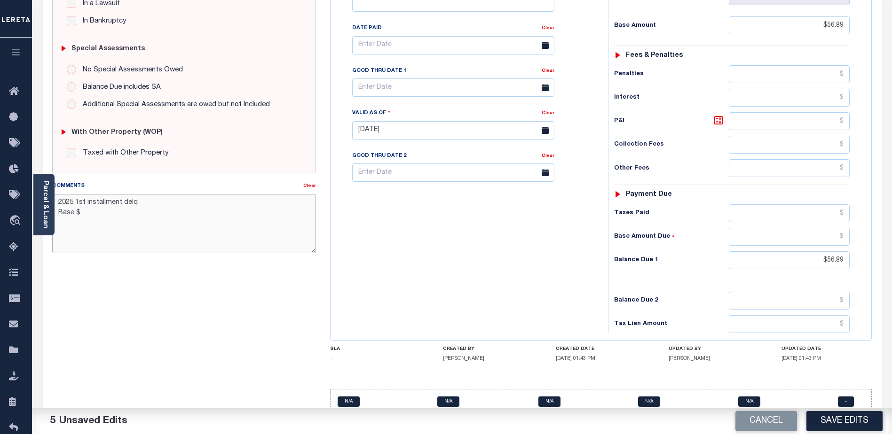
click at [76, 207] on textarea "2025 1st installment delq Base $" at bounding box center [184, 223] width 264 height 59
click at [81, 213] on textarea "2025 1st installment delq Base $" at bounding box center [184, 223] width 264 height 59
drag, startPoint x: 56, startPoint y: 202, endPoint x: 164, endPoint y: 229, distance: 111.1
click at [164, 229] on textarea "2025 1st installment delq Base $513.49 P&I $56.89 - GTD 09/30/25 Lender Loan bo…" at bounding box center [184, 223] width 264 height 59
type textarea "2025 1st installment delq Base $513.49 P&I $56.89 - GTD 09/30/25 Lender Loan bo…"
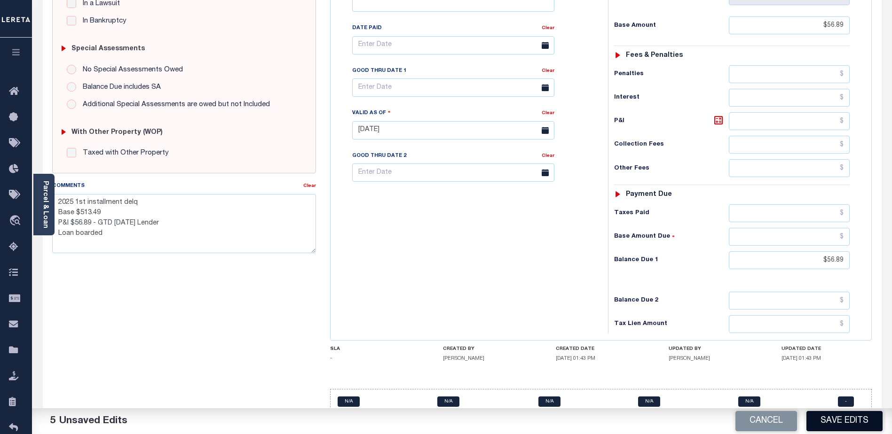
click at [822, 424] on button "Save Edits" at bounding box center [844, 421] width 76 height 20
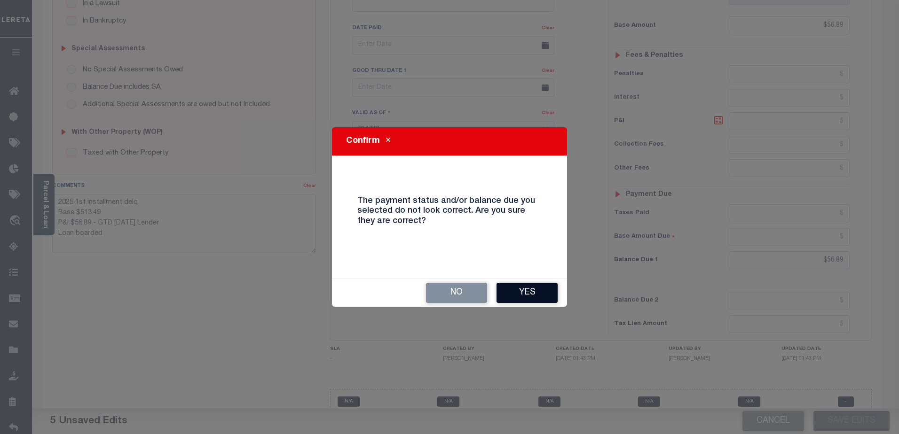
click at [524, 295] on button "Yes" at bounding box center [527, 293] width 61 height 20
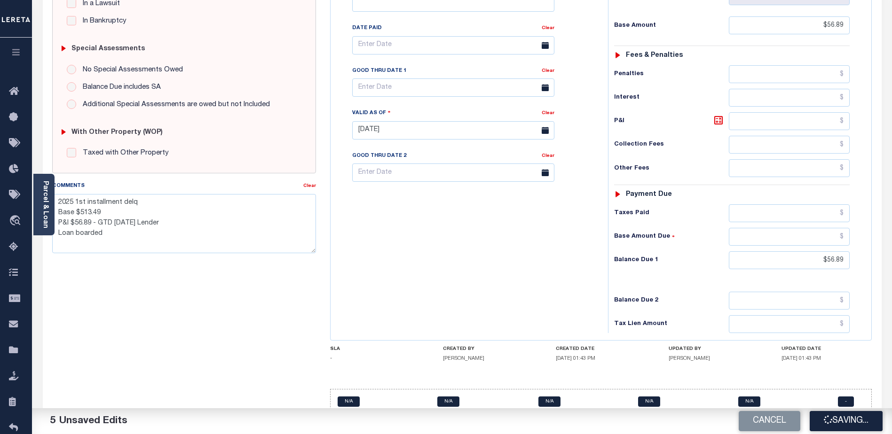
checkbox input "false"
type textarea "2025 1st installment delq Base $513.49 P&I $56.89 - GTD 09/30/25 Lender Loan bo…"
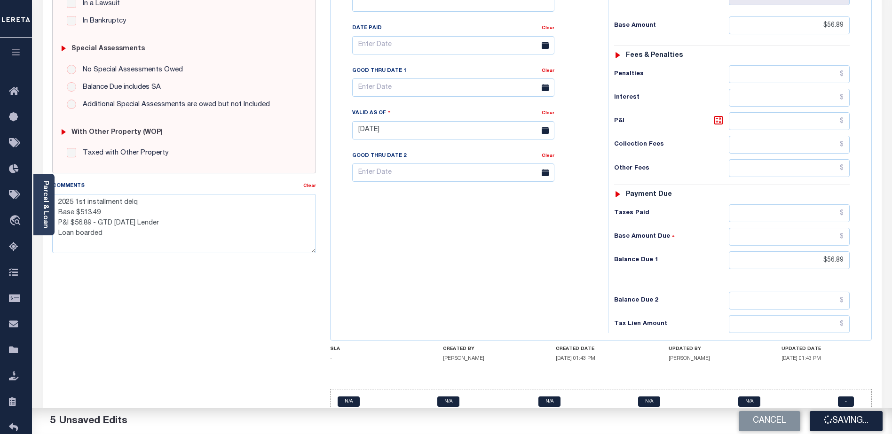
type input "$56.89"
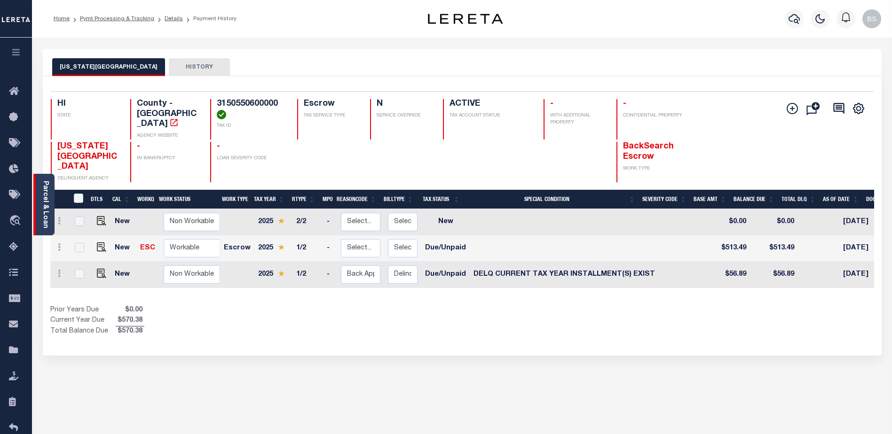
click at [47, 197] on link "Parcel & Loan" at bounding box center [45, 204] width 7 height 47
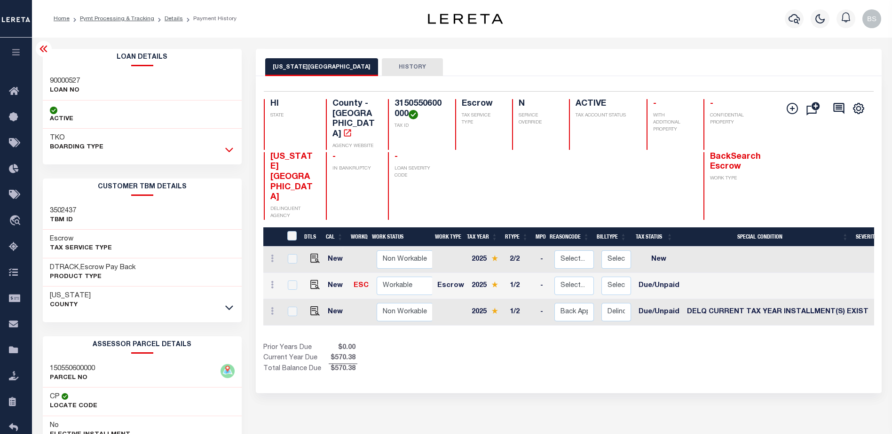
click at [227, 150] on icon at bounding box center [229, 150] width 8 height 5
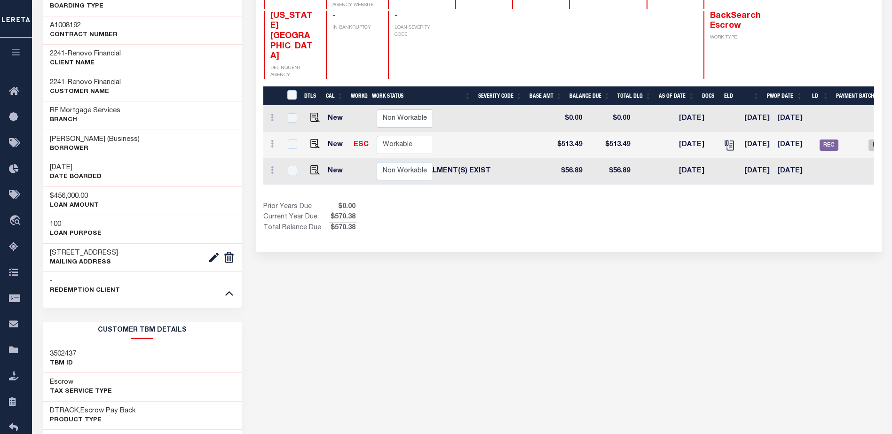
scroll to position [0, 400]
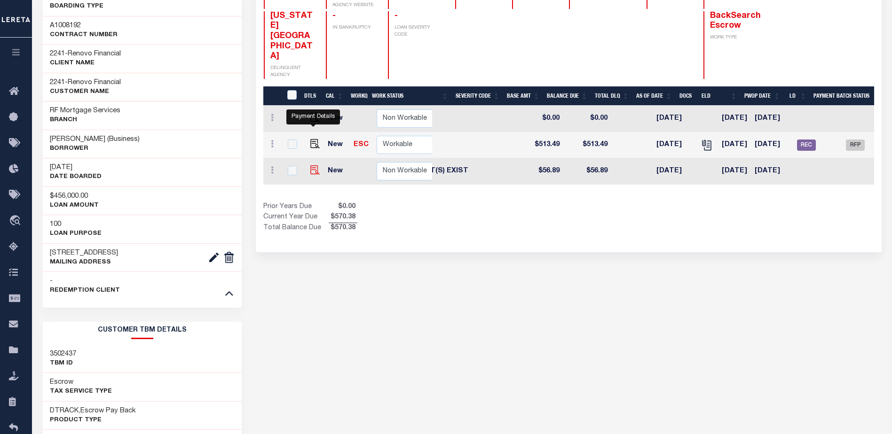
click at [313, 166] on img "" at bounding box center [314, 170] width 9 height 9
checkbox input "true"
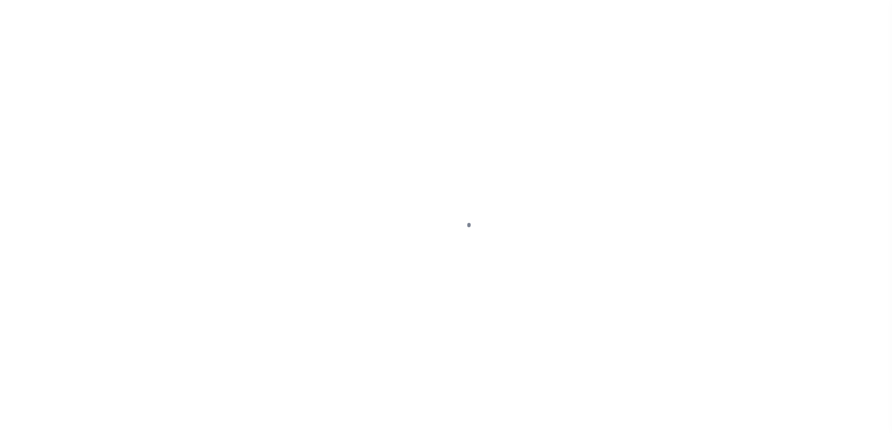
select select "DUE"
select select "17"
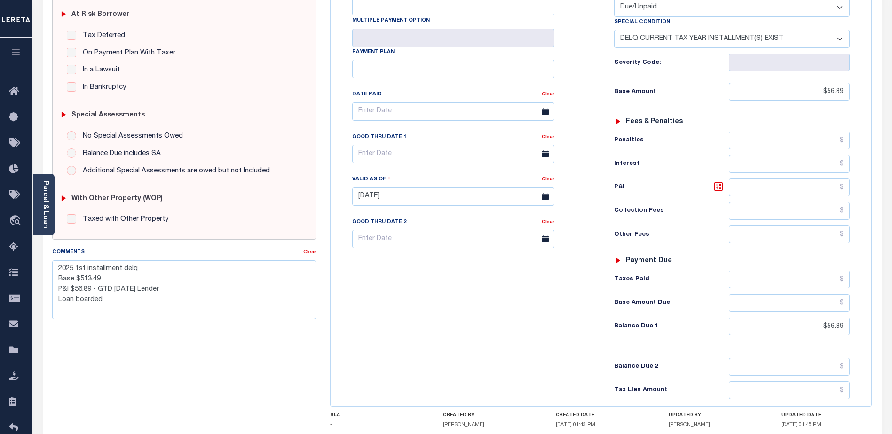
scroll to position [258, 0]
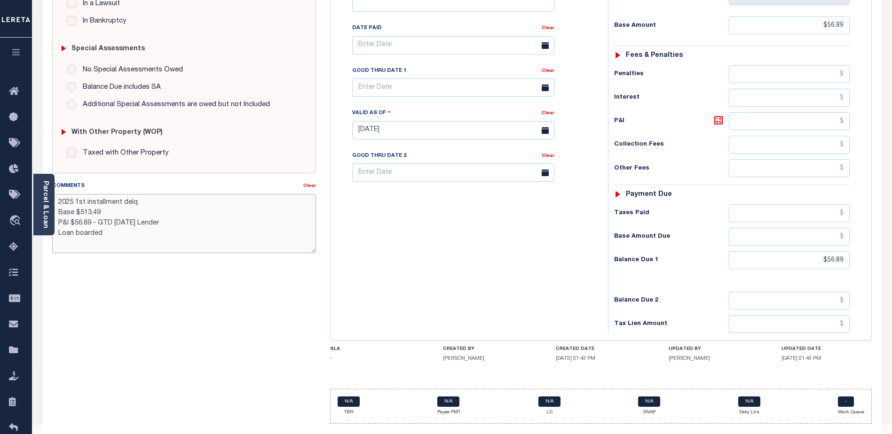
drag, startPoint x: 106, startPoint y: 240, endPoint x: 111, endPoint y: 236, distance: 7.1
click at [106, 240] on textarea "2025 1st installment delq Base $513.49 P&I $56.89 - GTD [DATE] Lender Loan boar…" at bounding box center [184, 223] width 264 height 59
click at [134, 233] on textarea "2025 1st installment delq Base $513.49 P&I $56.89 - GTD [DATE] Lender Loan boar…" at bounding box center [184, 223] width 264 height 59
type textarea "2025 1st installment delq Base $513.49 P&I $56.89 - GTD [DATE] Lender Loan boar…"
click at [263, 360] on div "SPECIAL RISK NCE Date Clear - Select Status Code -" at bounding box center [184, 130] width 278 height 604
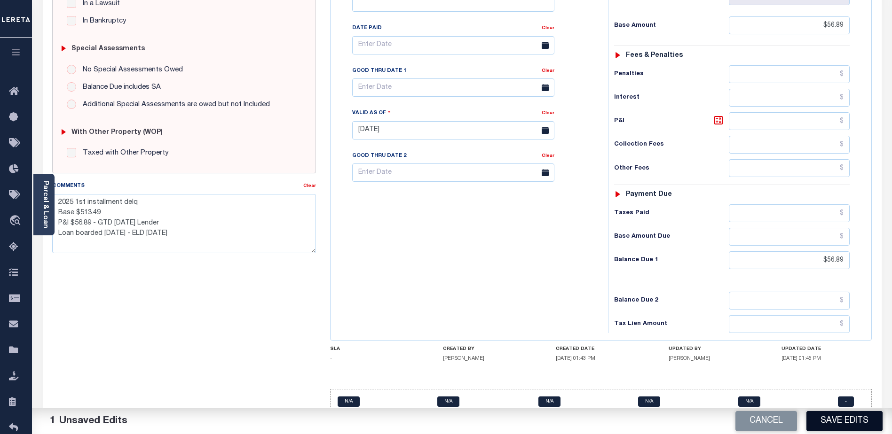
click at [861, 426] on button "Save Edits" at bounding box center [844, 421] width 76 height 20
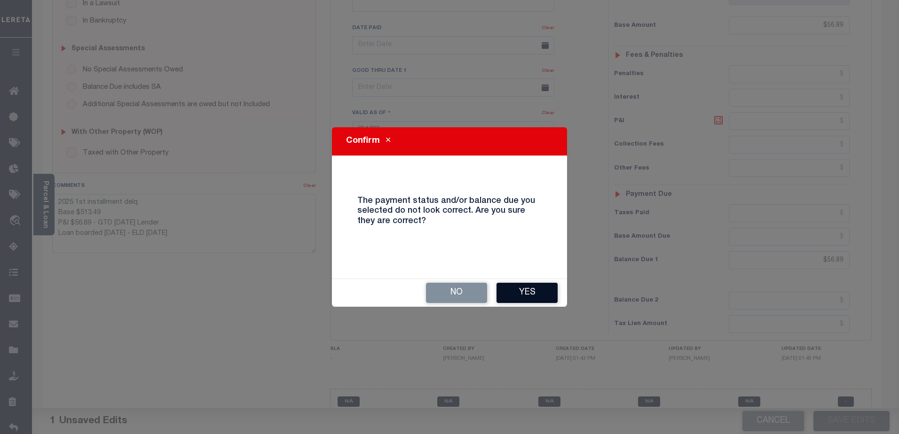
click at [533, 294] on button "Yes" at bounding box center [527, 293] width 61 height 20
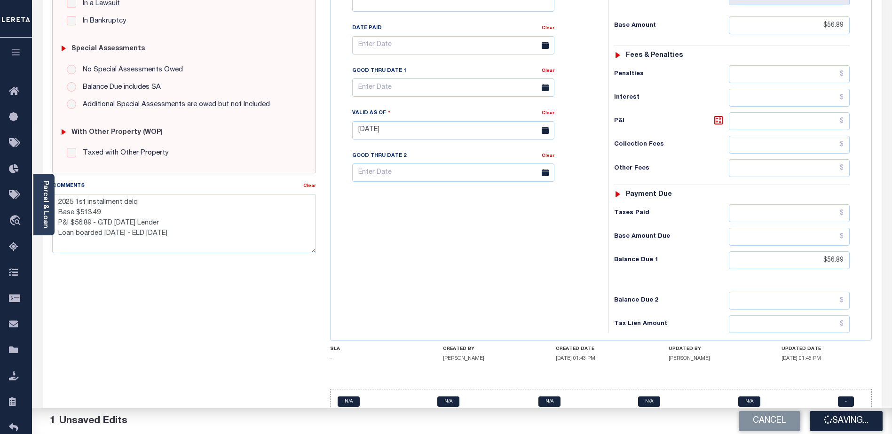
checkbox input "false"
type textarea "2025 1st installment delq Base $513.49 P&I $56.89 - GTD 09/30/25 Lender Loan bo…"
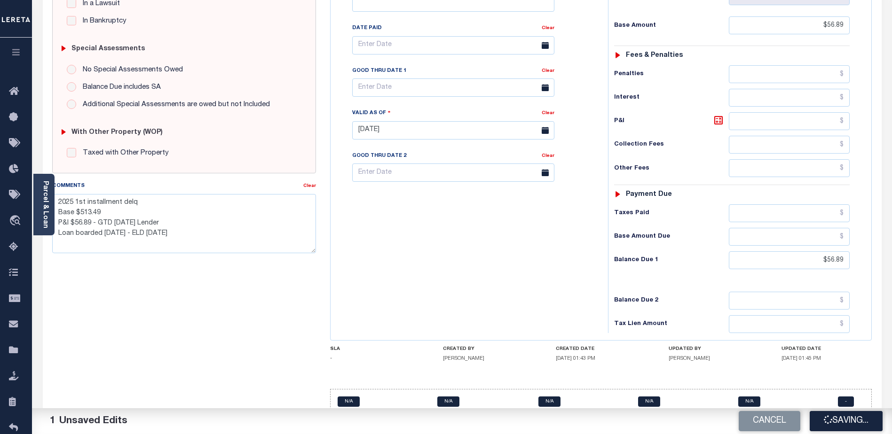
type input "$56.89"
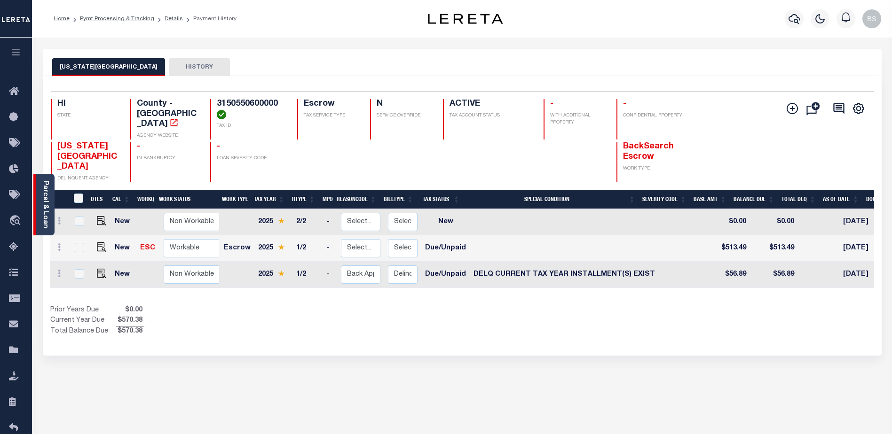
click at [46, 200] on link "Parcel & Loan" at bounding box center [45, 204] width 7 height 47
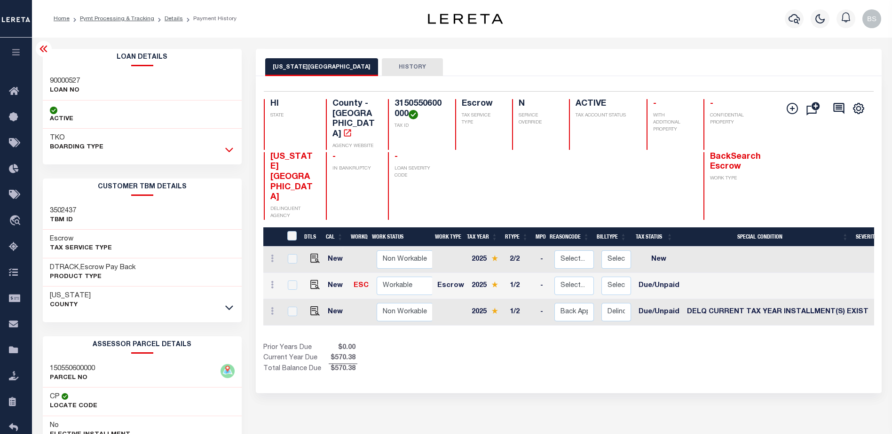
click at [232, 151] on icon at bounding box center [229, 150] width 8 height 10
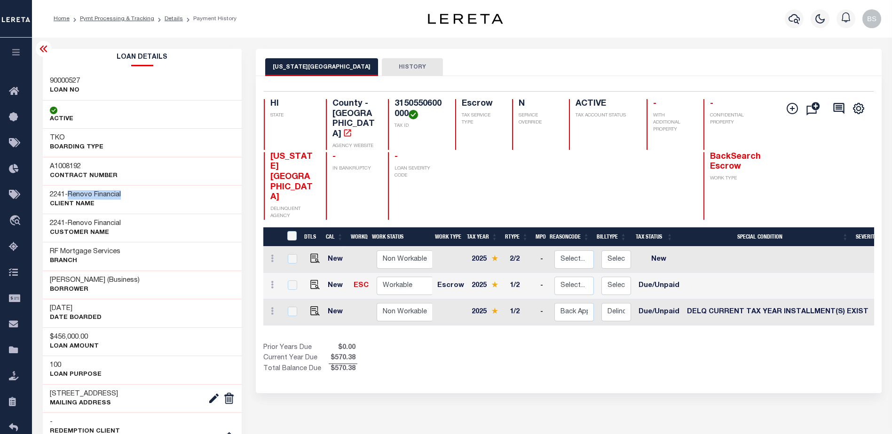
drag, startPoint x: 72, startPoint y: 195, endPoint x: 130, endPoint y: 189, distance: 58.1
click at [130, 189] on div "2241 - Renovo Financial CLIENT Name" at bounding box center [142, 199] width 199 height 29
copy span "Renovo Financial"
click at [13, 97] on icon at bounding box center [16, 92] width 15 height 12
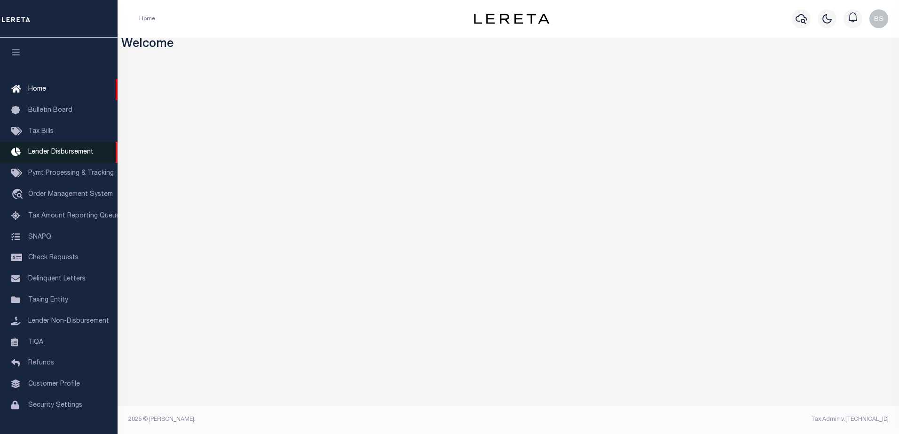
click at [44, 154] on span "Lender Disbursement" at bounding box center [60, 152] width 65 height 7
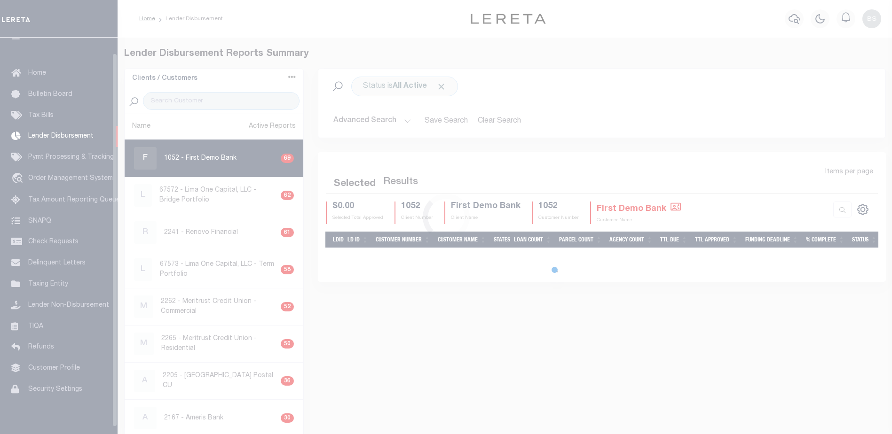
scroll to position [16, 0]
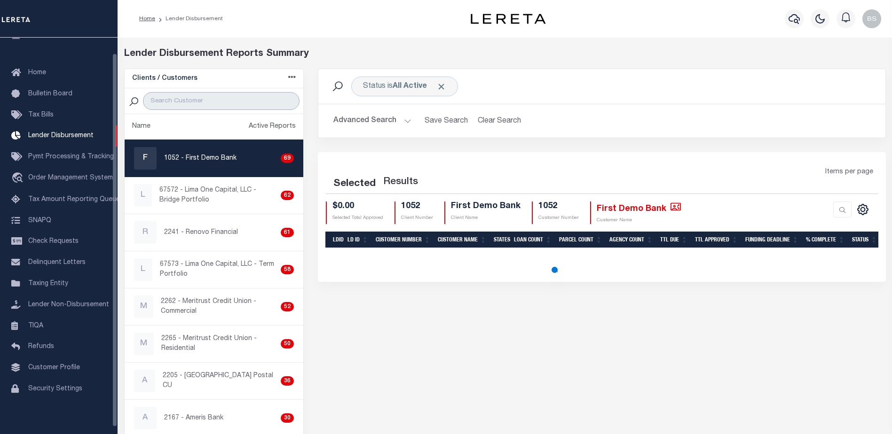
click at [190, 98] on input "search" at bounding box center [221, 101] width 157 height 18
paste input "Renovo Financial"
type input "Renovo Financial"
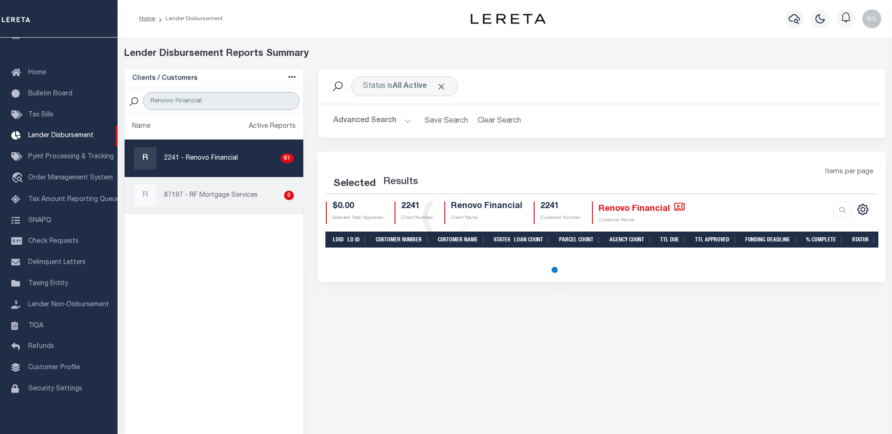
select select "200"
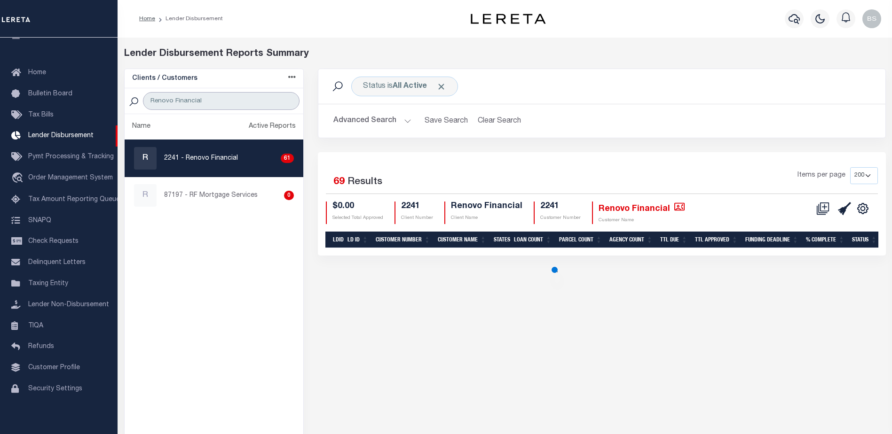
type input "Renovo Financial"
click at [236, 158] on div "R 2241 - Renovo Financial 61" at bounding box center [214, 158] width 160 height 23
checkbox input "true"
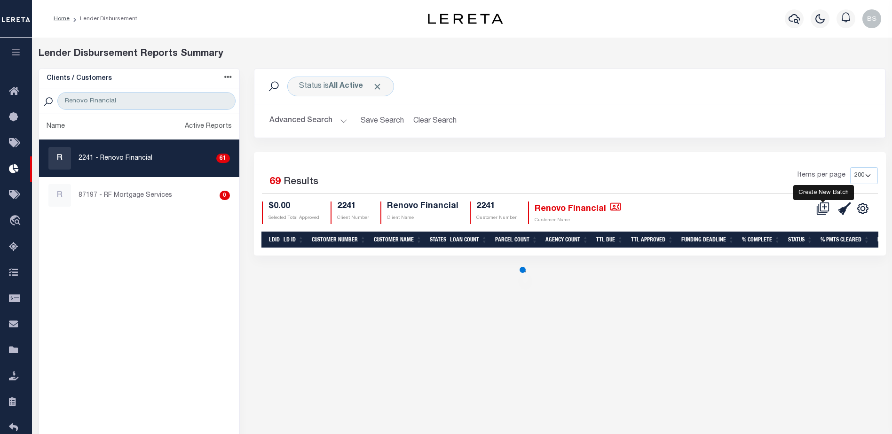
select select "200"
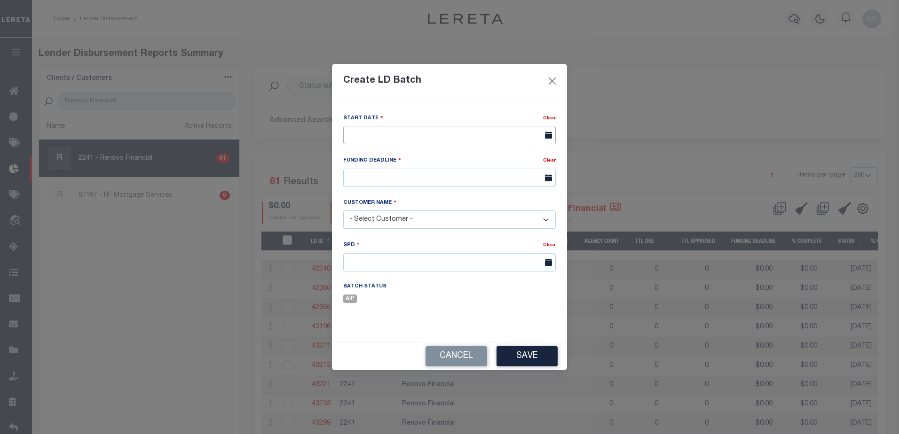
click at [405, 131] on input "text" at bounding box center [449, 135] width 213 height 18
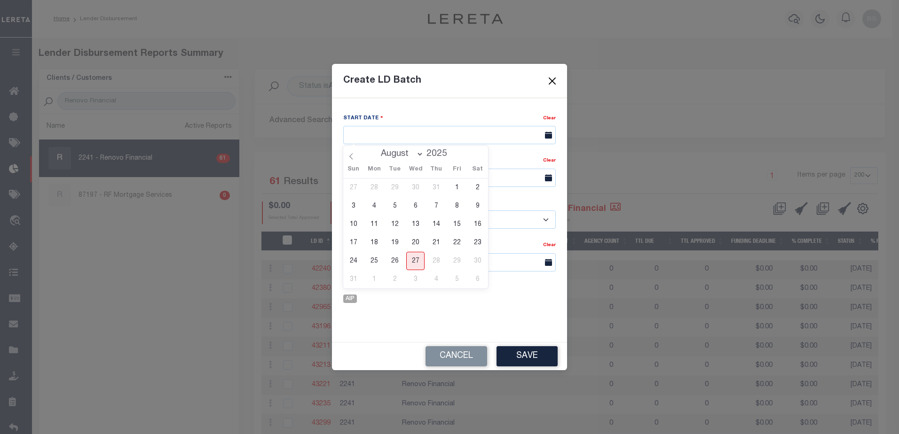
drag, startPoint x: 416, startPoint y: 253, endPoint x: 431, endPoint y: 228, distance: 29.5
click at [418, 252] on span "27" at bounding box center [415, 261] width 18 height 18
type input "08/27/2025"
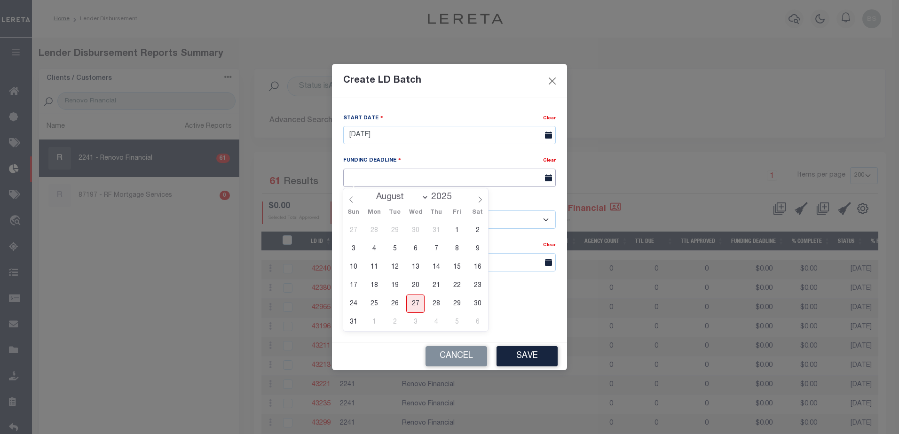
click at [430, 175] on input "text" at bounding box center [449, 178] width 213 height 18
click at [478, 200] on icon at bounding box center [480, 200] width 7 height 7
select select "8"
click at [416, 235] on span "3" at bounding box center [415, 230] width 18 height 18
type input "09/03/25"
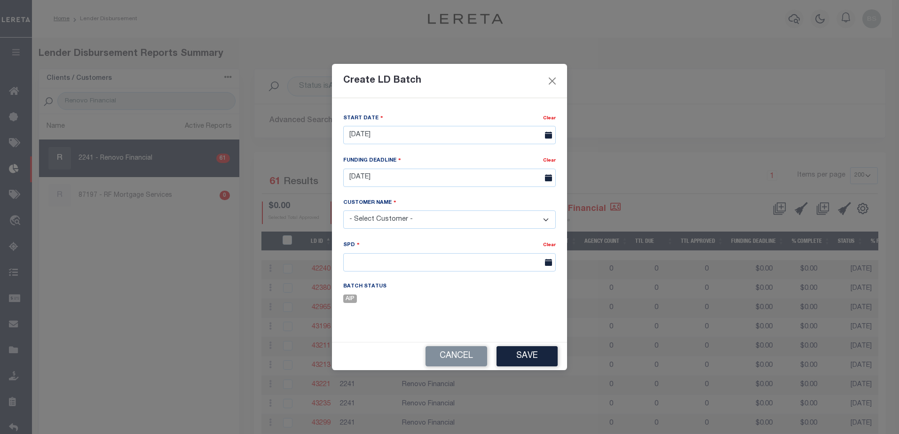
click at [501, 224] on select "- Select Customer - Accumatch - Refunds All In Credit Union Amarillo National B…" at bounding box center [449, 220] width 213 height 18
select select "2241"
click at [343, 211] on select "- Select Customer - Accumatch - Refunds All In Credit Union Amarillo National B…" at bounding box center [449, 220] width 213 height 18
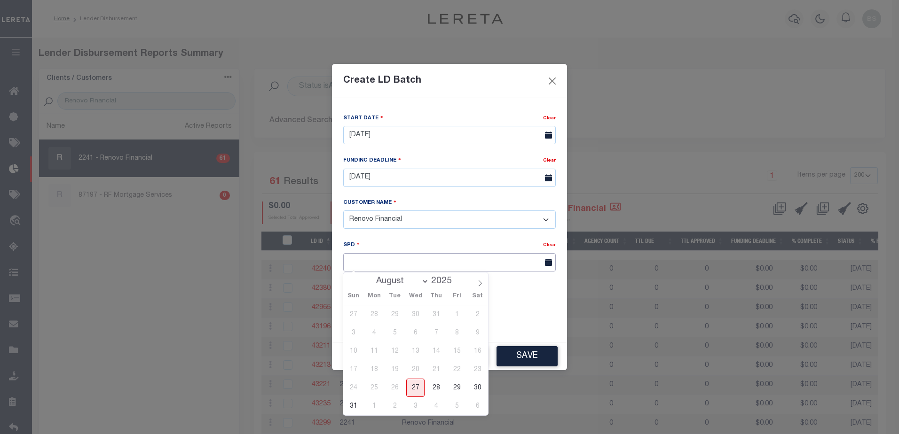
click at [414, 262] on input "text" at bounding box center [449, 262] width 213 height 18
click at [480, 284] on icon at bounding box center [480, 283] width 7 height 7
select select "8"
click at [415, 317] on span "3" at bounding box center [415, 315] width 18 height 18
type input "09/03/2025"
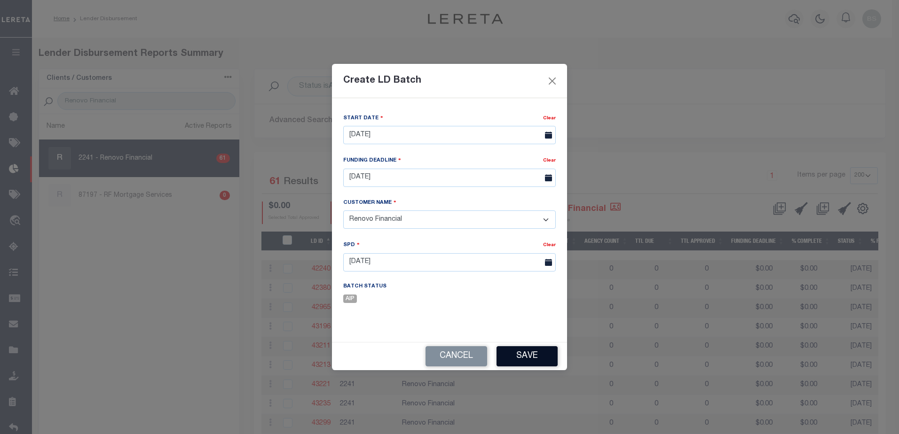
click at [526, 355] on button "Save" at bounding box center [527, 357] width 61 height 20
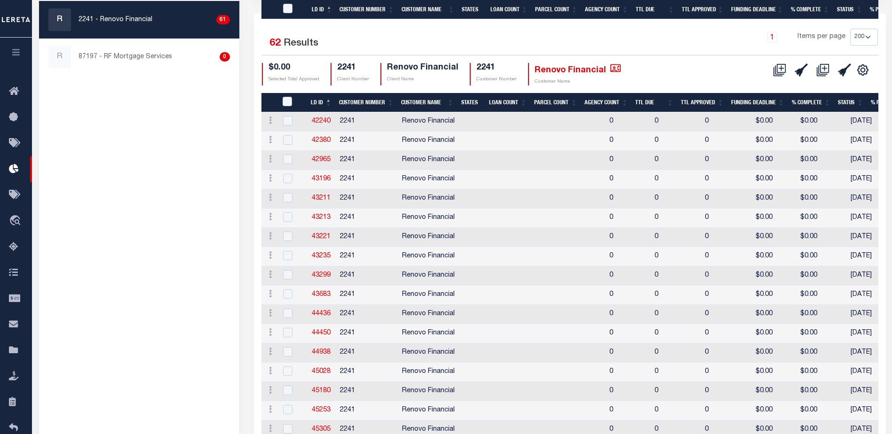
scroll to position [1066, 0]
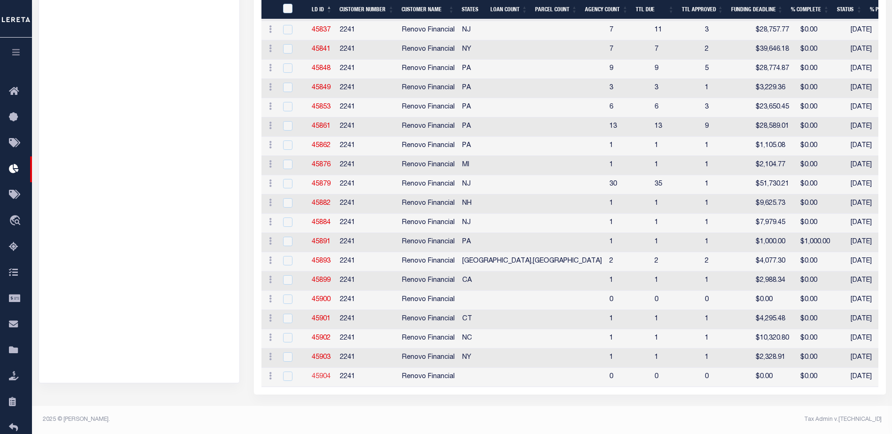
click at [322, 374] on link "45904" at bounding box center [321, 377] width 19 height 7
checkbox input "true"
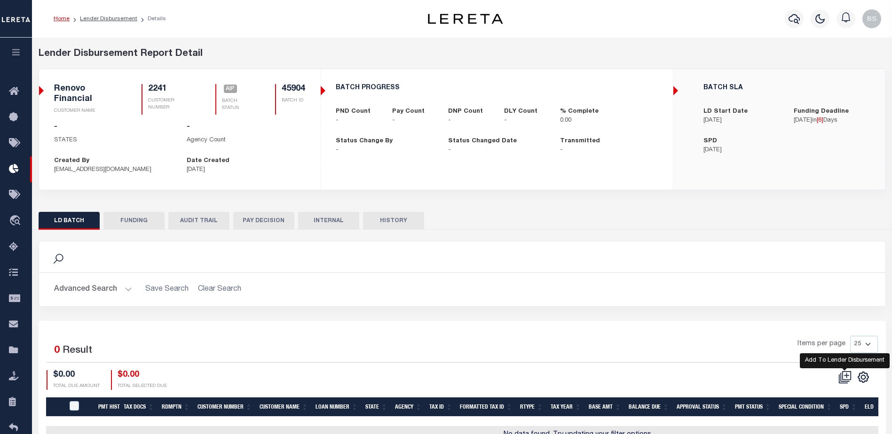
click at [841, 379] on icon at bounding box center [844, 377] width 9 height 9
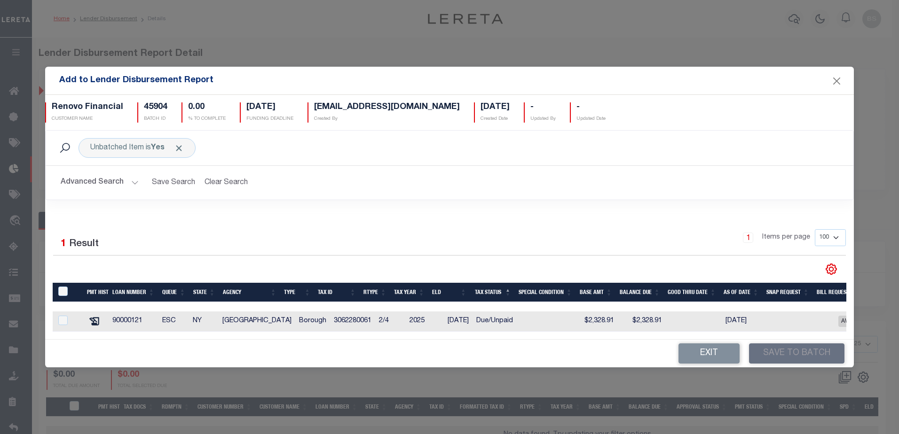
click at [136, 183] on button "Advanced Search" at bounding box center [100, 182] width 78 height 18
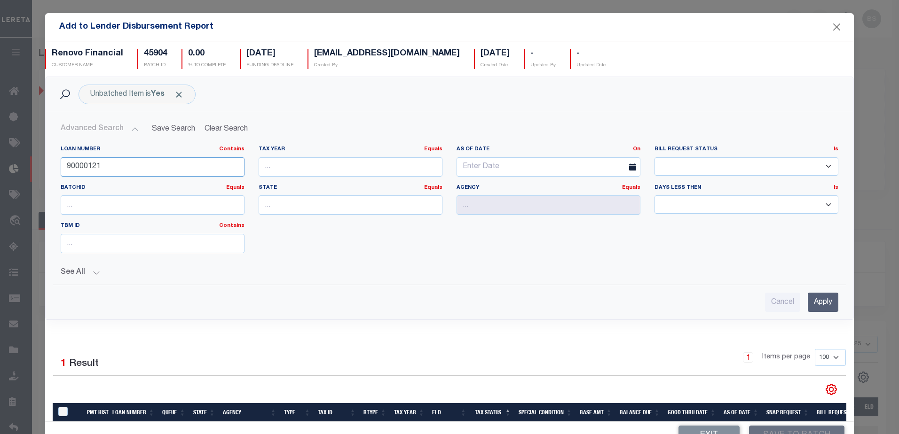
click at [144, 169] on input "90000121" at bounding box center [153, 167] width 184 height 19
type input "9"
type input "90000527"
click at [808, 306] on input "Apply" at bounding box center [823, 302] width 31 height 19
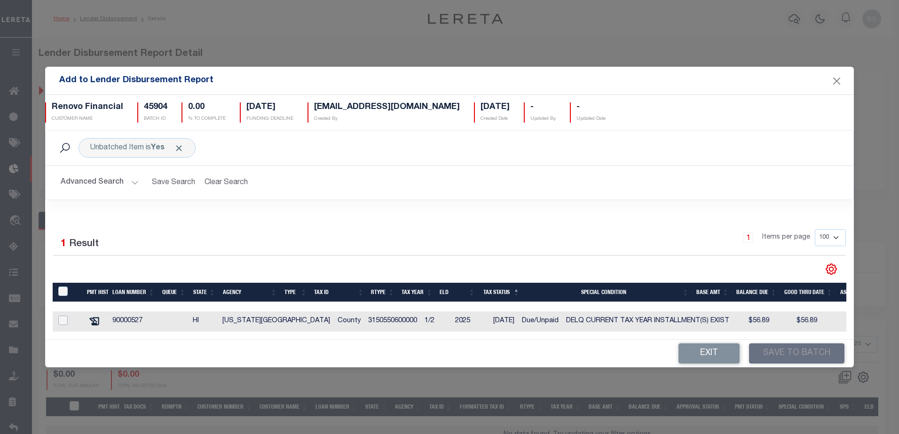
click at [62, 316] on input "checkbox" at bounding box center [62, 320] width 9 height 9
checkbox input "true"
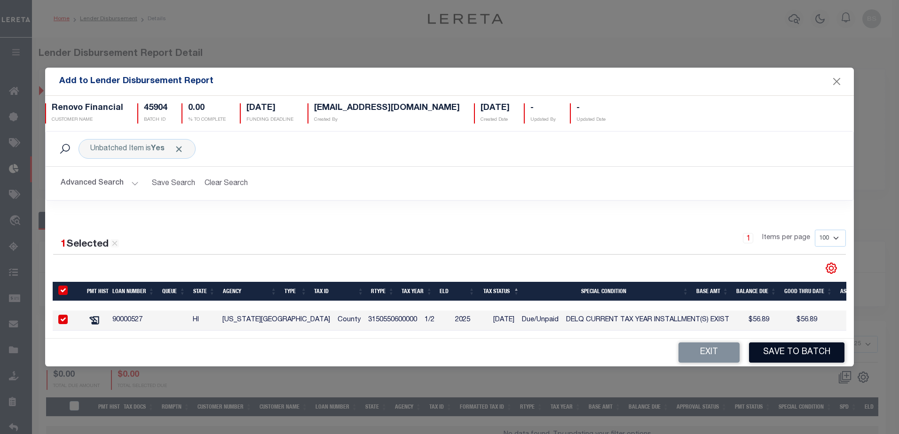
click at [793, 357] on button "Save to Batch" at bounding box center [796, 353] width 95 height 20
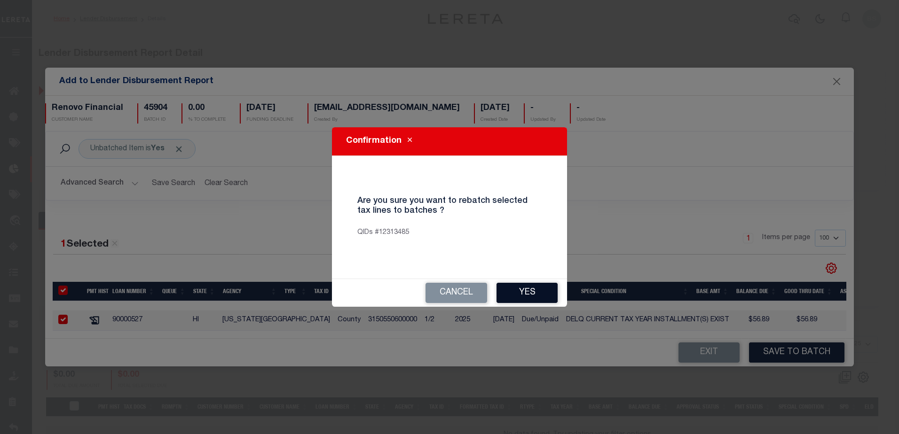
click at [525, 295] on button "Yes" at bounding box center [527, 293] width 61 height 20
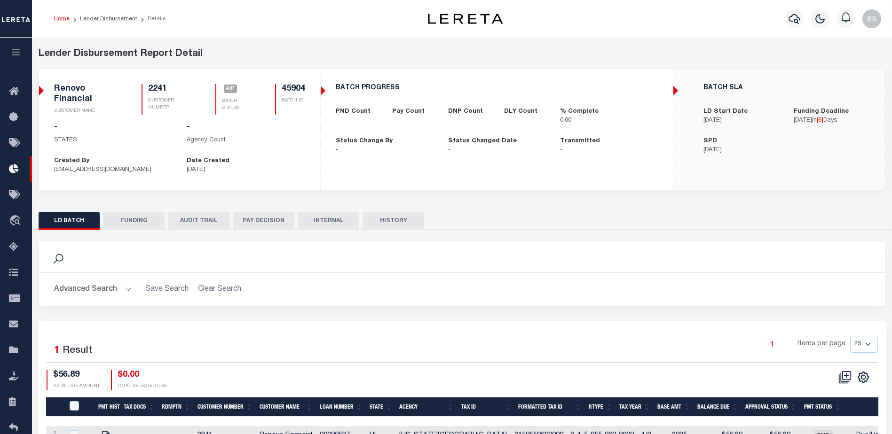
click at [145, 222] on button "FUNDING" at bounding box center [133, 221] width 61 height 18
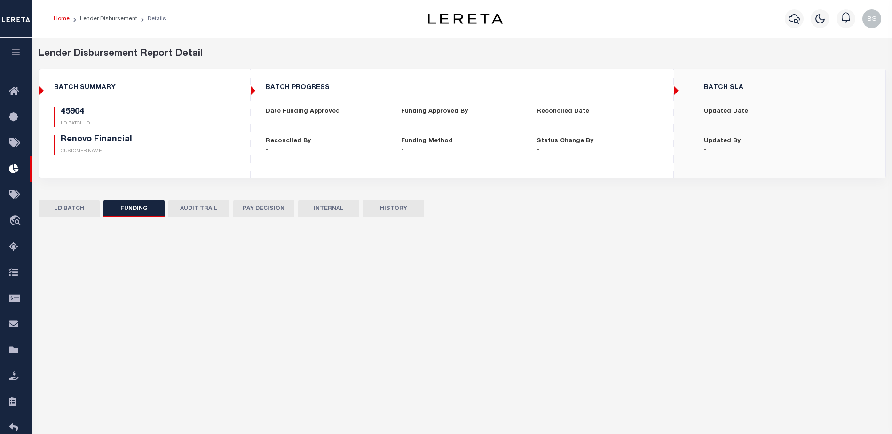
type input "$0"
type input "09/03/2025"
select select "100"
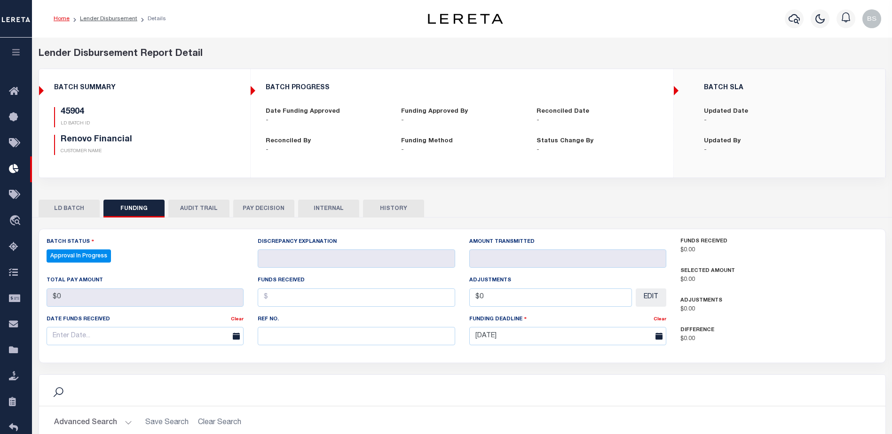
select select "100"
click at [64, 211] on button "LD BATCH" at bounding box center [69, 209] width 61 height 18
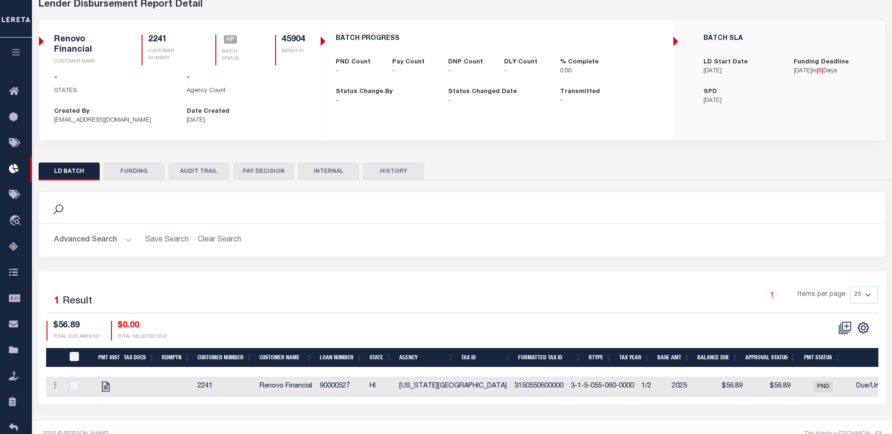
scroll to position [64, 0]
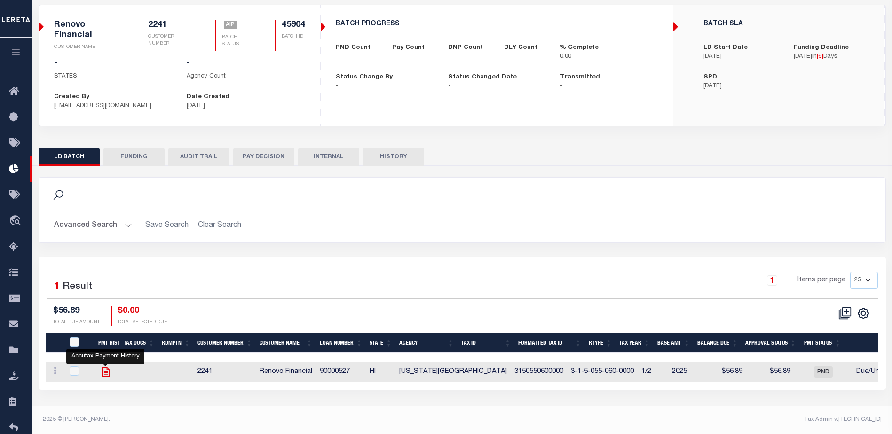
click at [100, 377] on icon "" at bounding box center [106, 372] width 12 height 12
checkbox input "true"
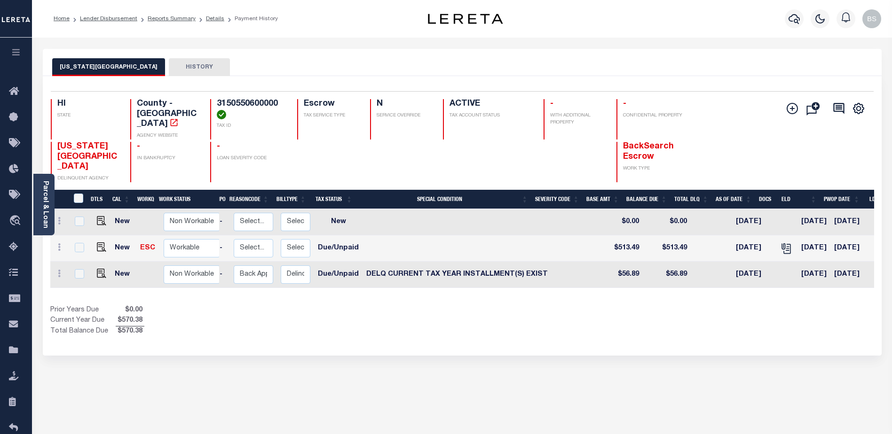
scroll to position [0, 158]
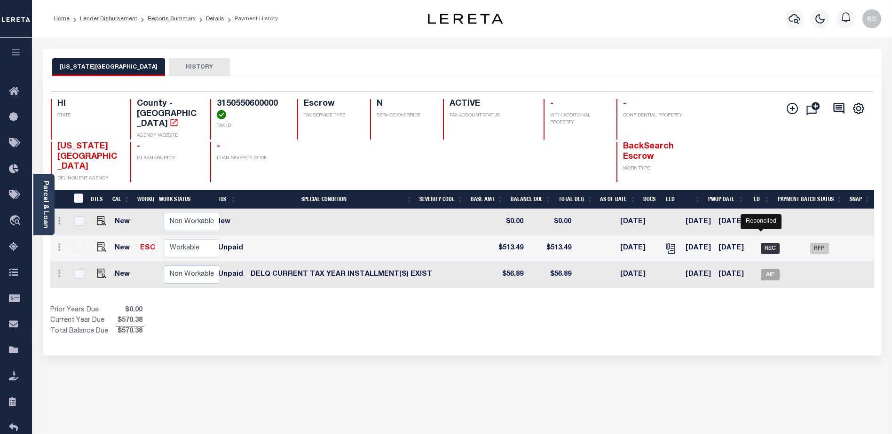
click at [761, 243] on span "REC" at bounding box center [770, 248] width 19 height 11
checkbox input "true"
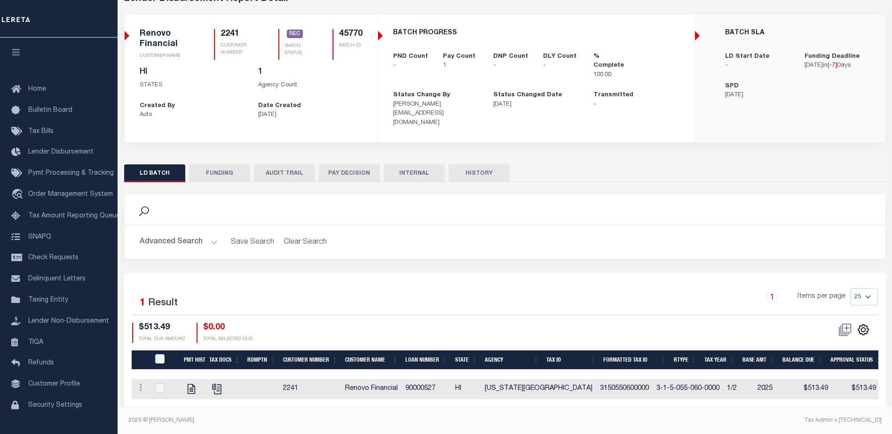
click at [228, 166] on button "FUNDING" at bounding box center [219, 174] width 61 height 18
type input "$513.49"
type input "$0"
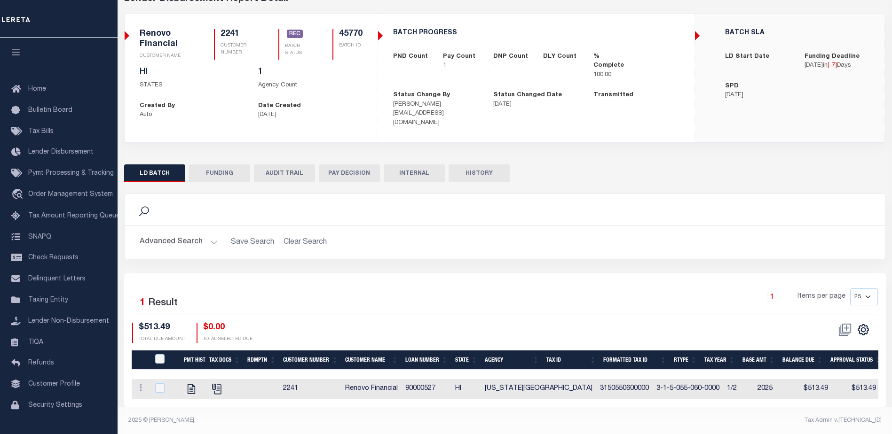
type input "[DATE]"
type input "20250825MMQFMP2700275308251306FT03"
type input "[DATE]"
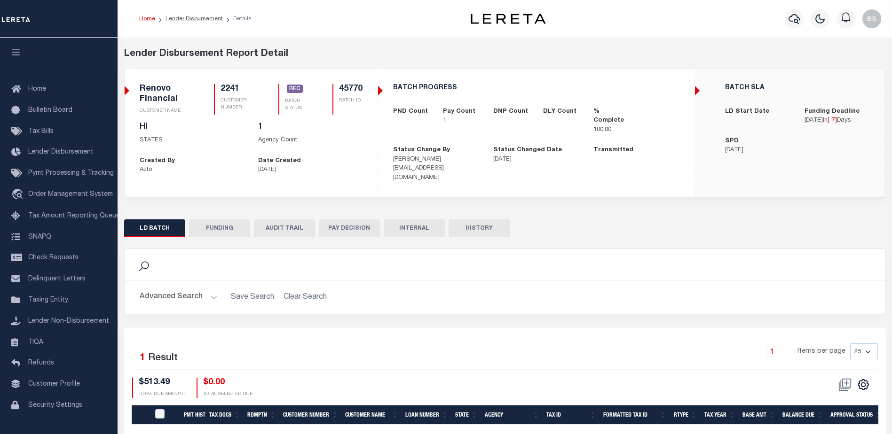
select select "100"
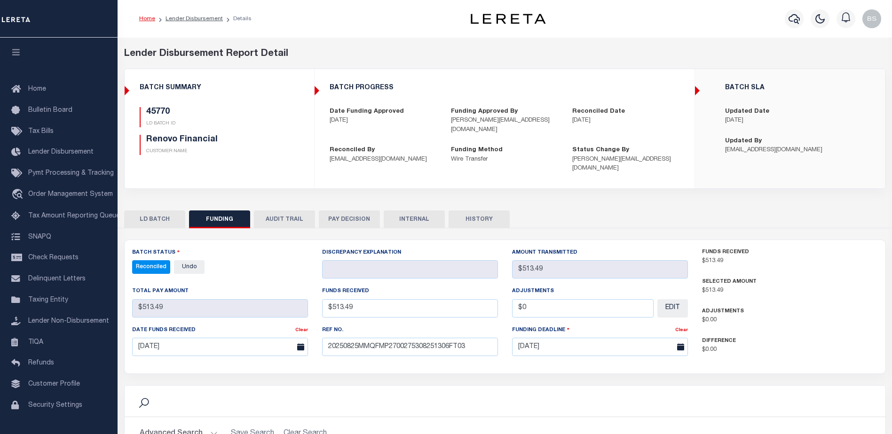
select select "100"
